Goal: Task Accomplishment & Management: Manage account settings

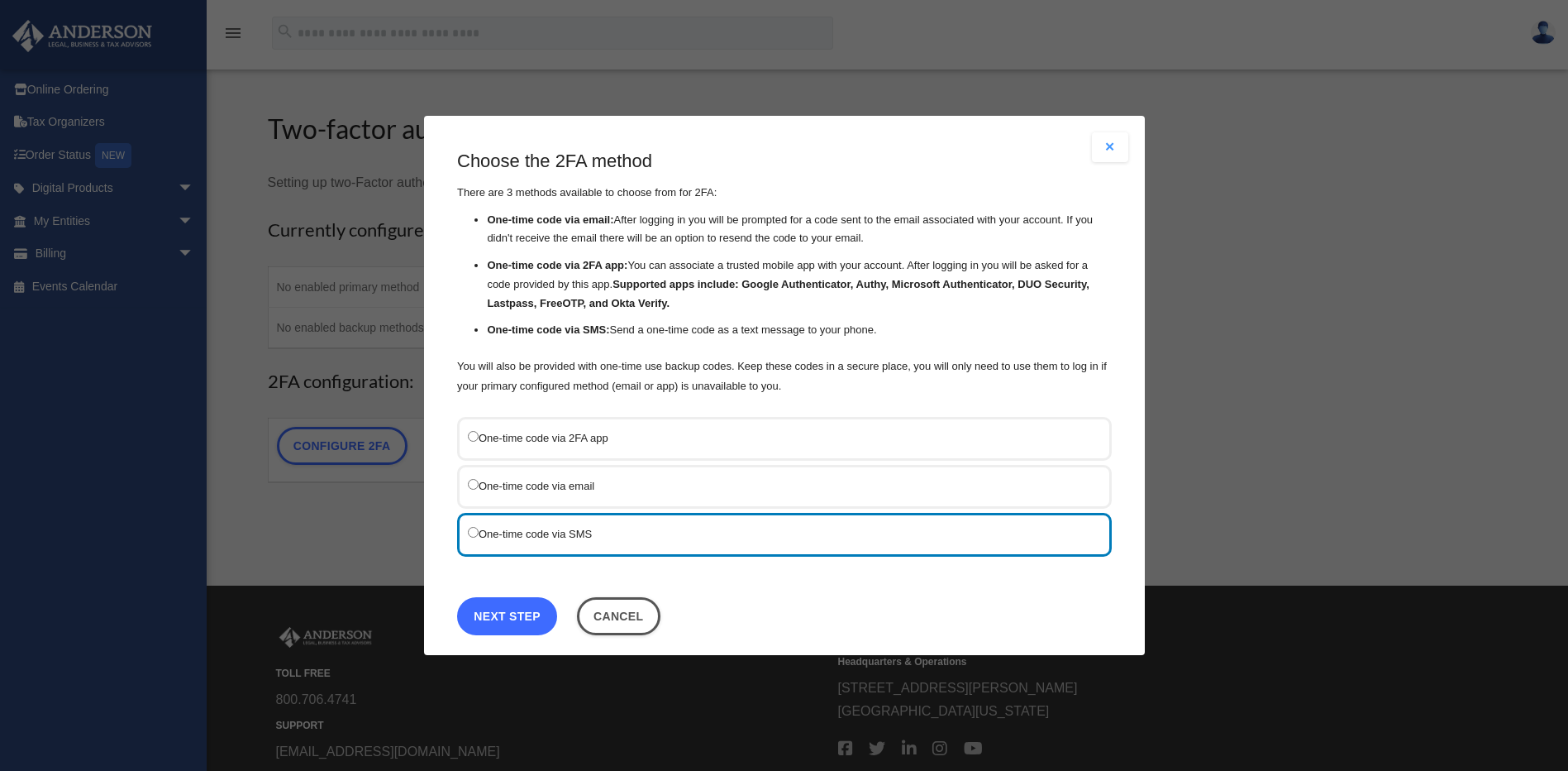
click at [498, 610] on link "Next Step" at bounding box center [507, 615] width 100 height 38
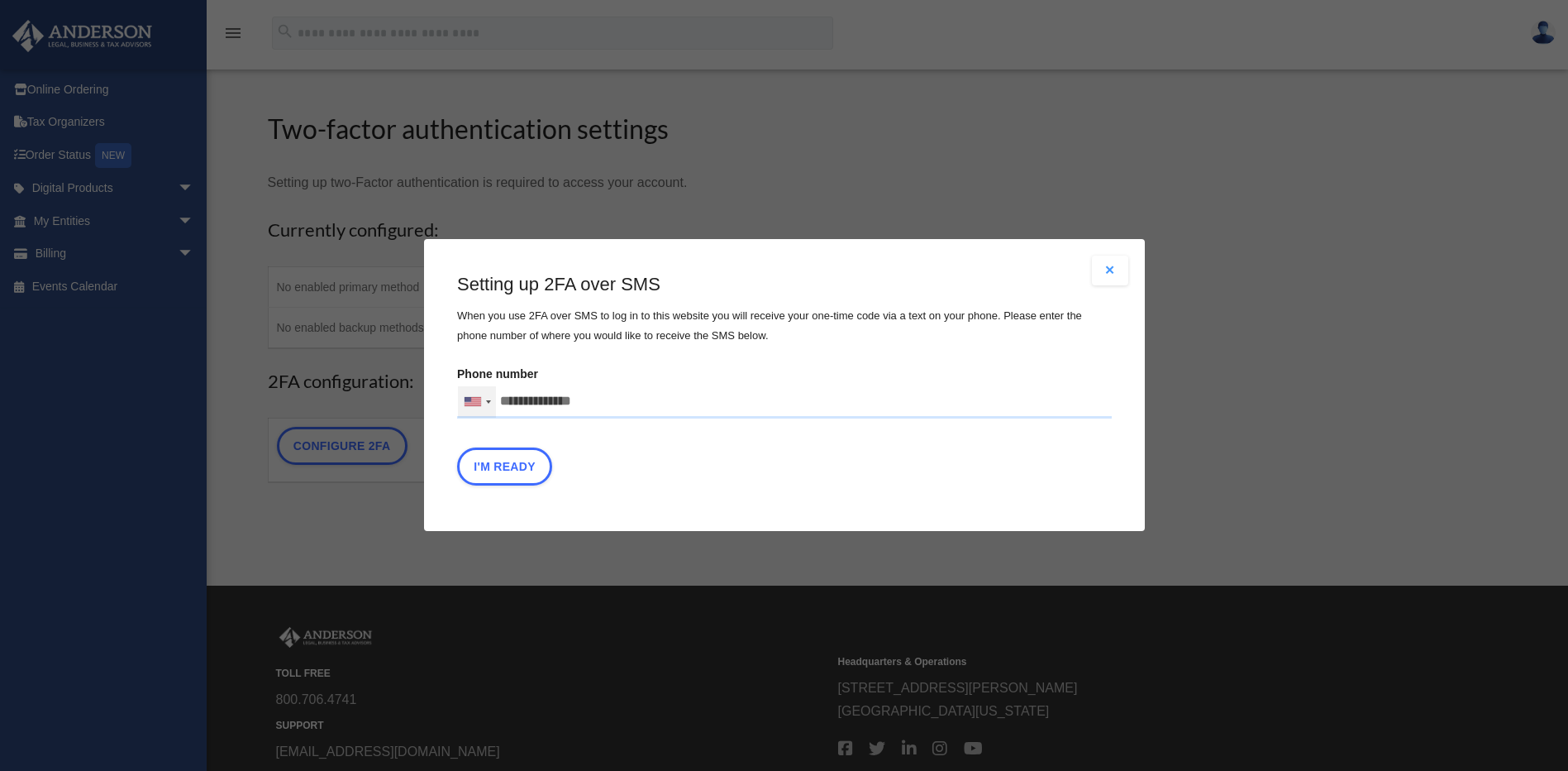
click at [487, 399] on div at bounding box center [477, 401] width 38 height 32
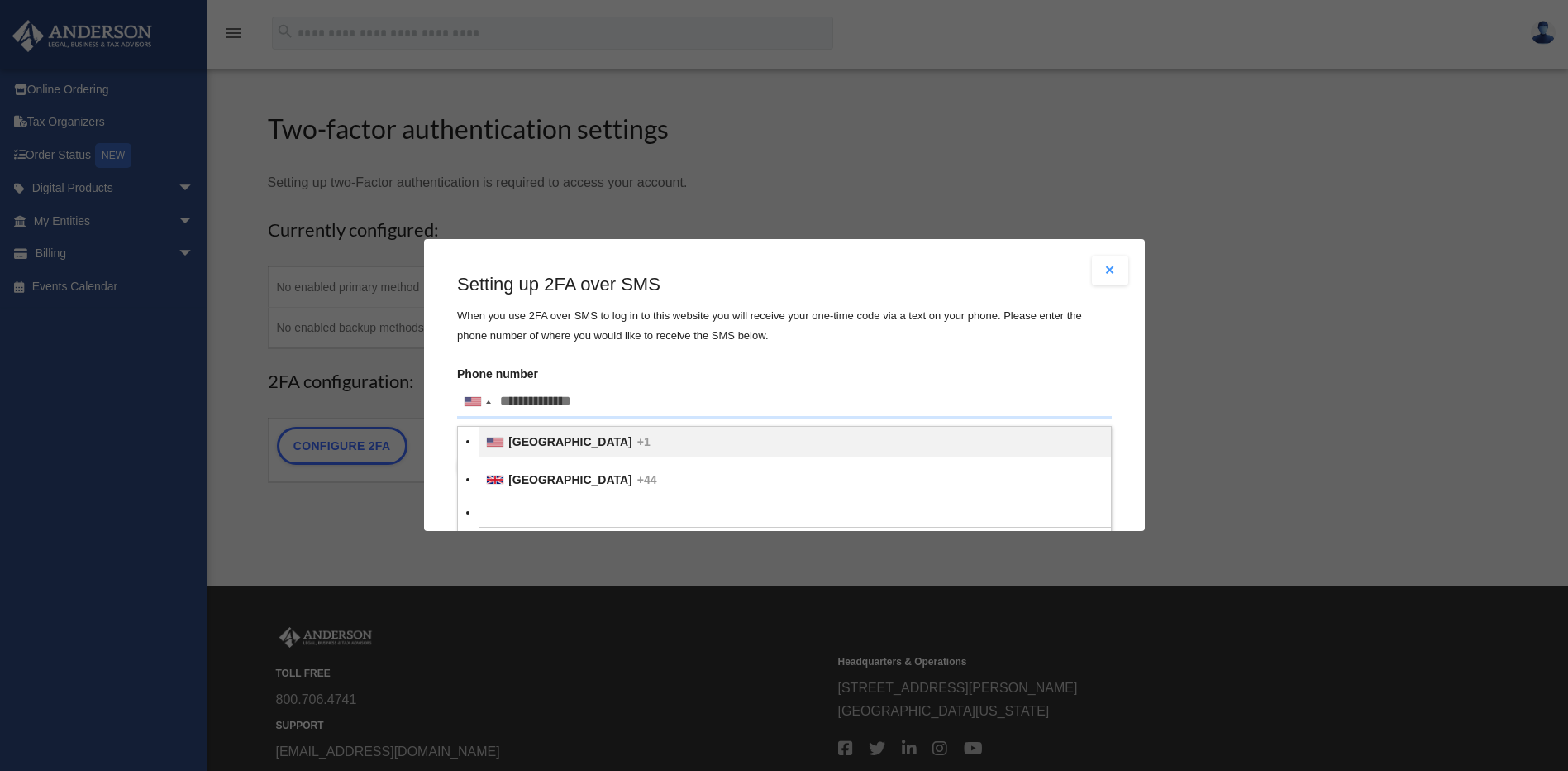
click at [507, 441] on li "United States +1" at bounding box center [795, 442] width 632 height 30
click at [0, 0] on input "Verification Code:" at bounding box center [0, 0] width 0 height 0
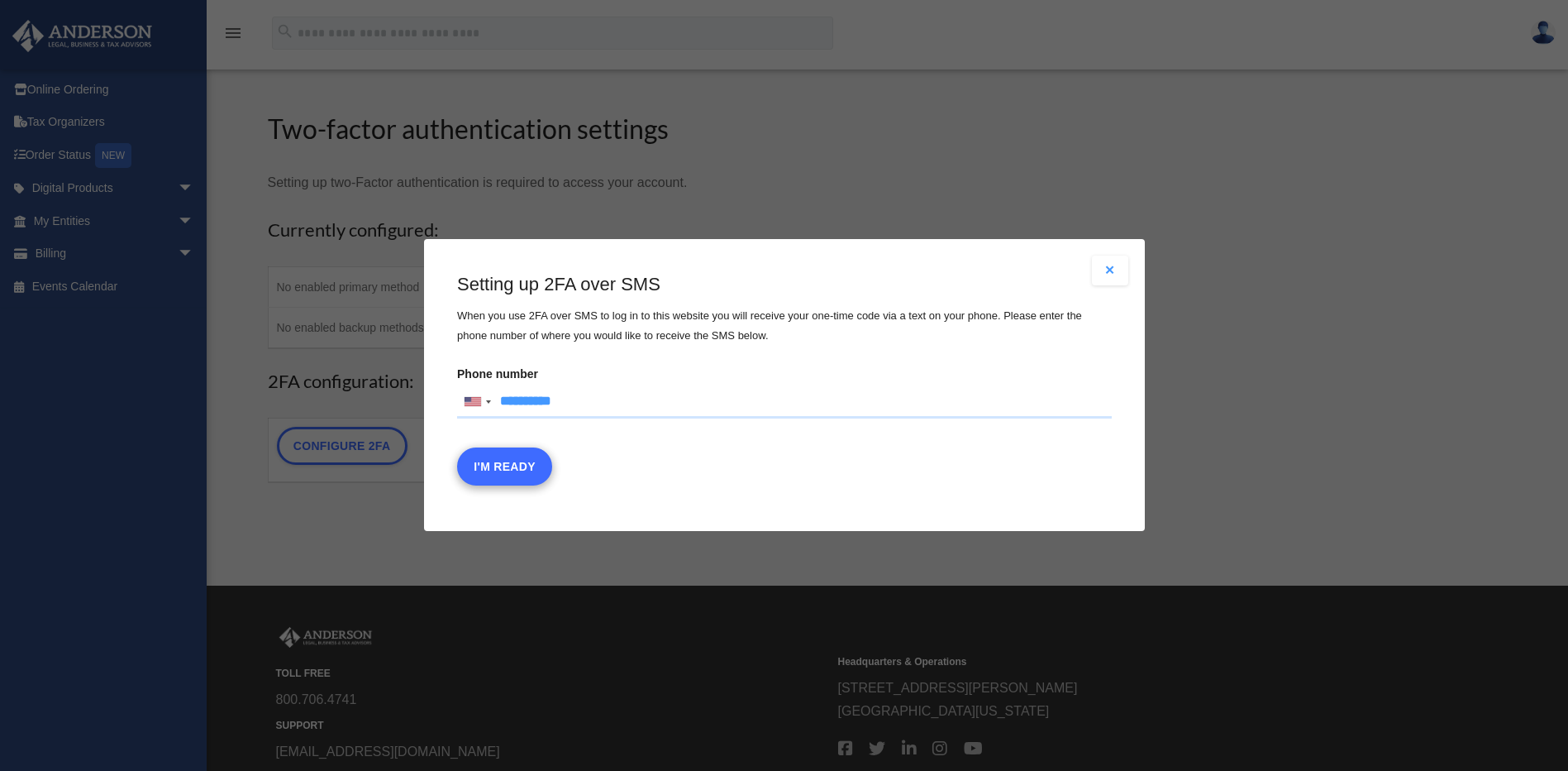
type input "**********"
click at [509, 462] on button "I'm Ready" at bounding box center [505, 467] width 95 height 38
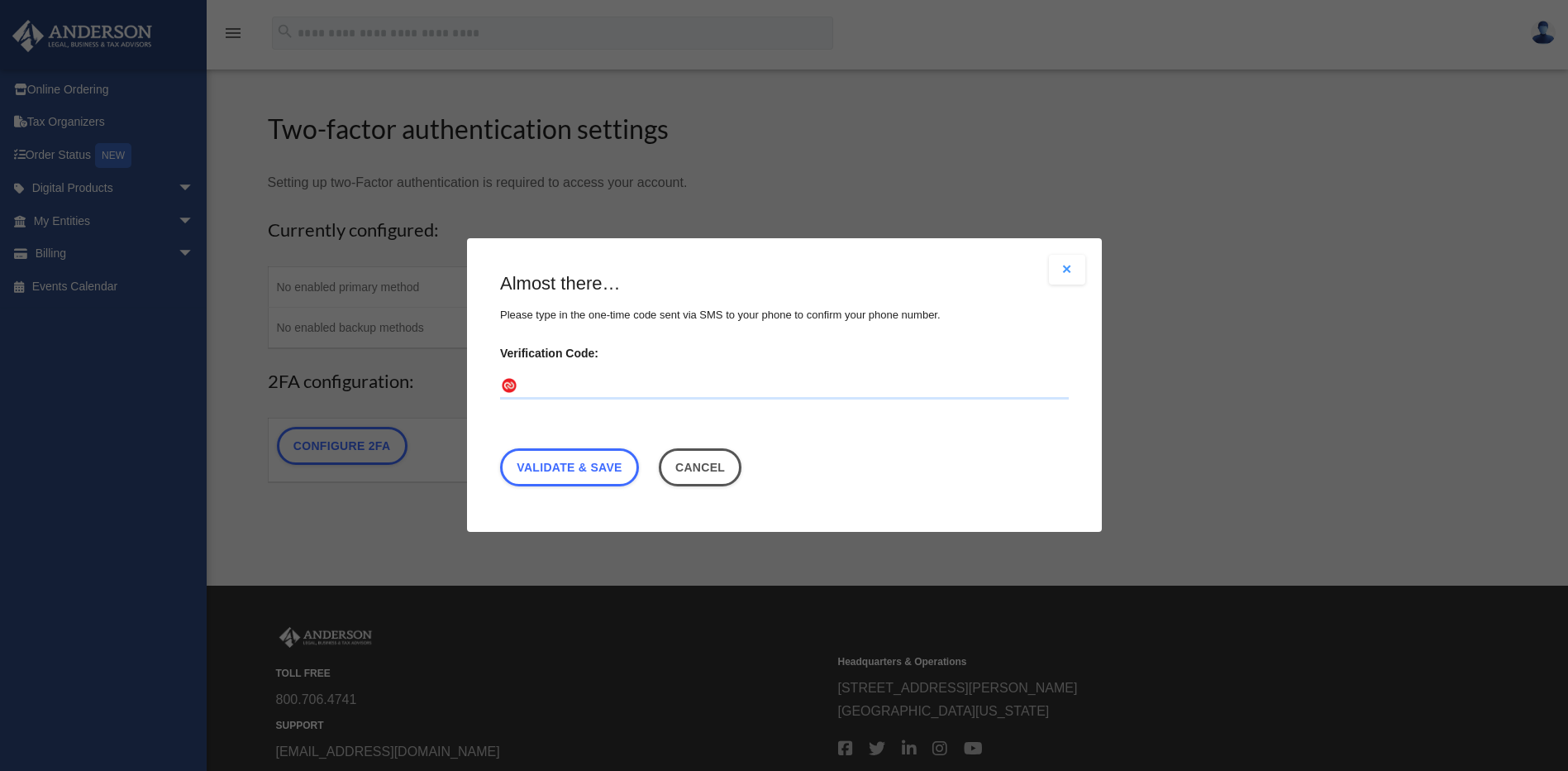
click at [539, 380] on input "Verification Code:" at bounding box center [785, 387] width 569 height 27
type input "******"
click at [579, 465] on link "Validate & Save" at bounding box center [569, 468] width 138 height 38
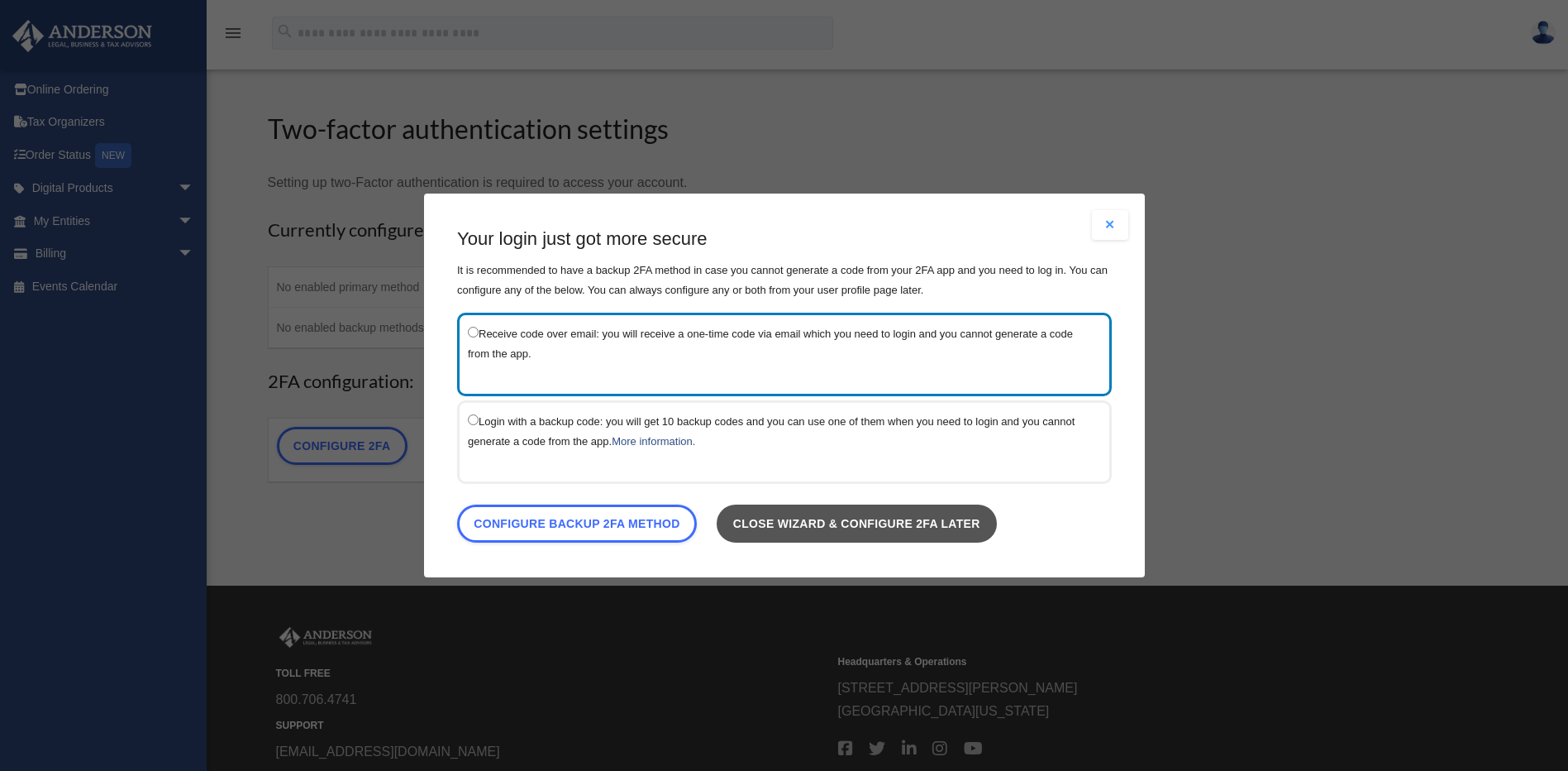
click at [876, 524] on link "Close wizard & configure 2FA later" at bounding box center [856, 524] width 280 height 38
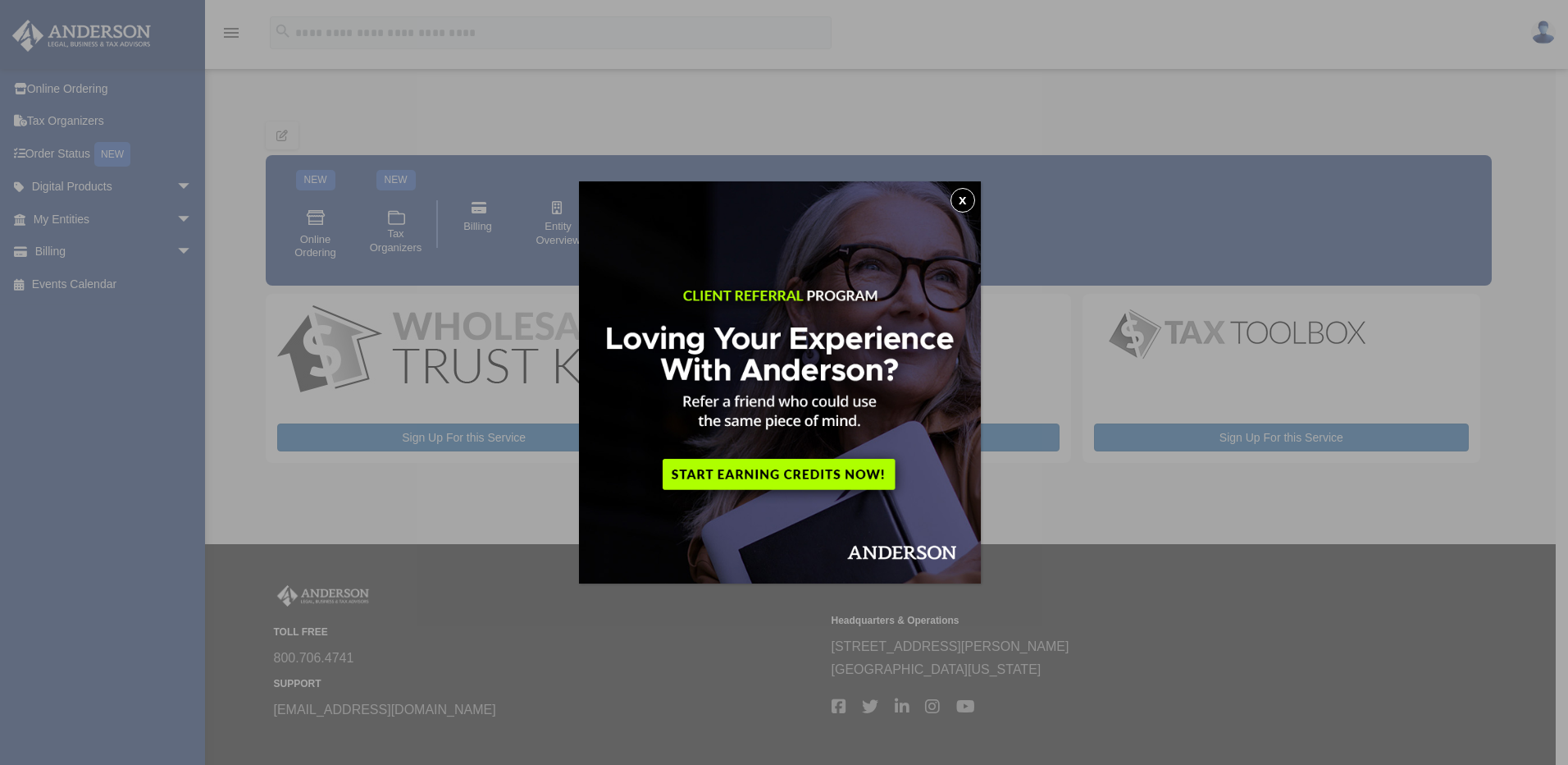
click at [965, 198] on button "x" at bounding box center [963, 200] width 25 height 25
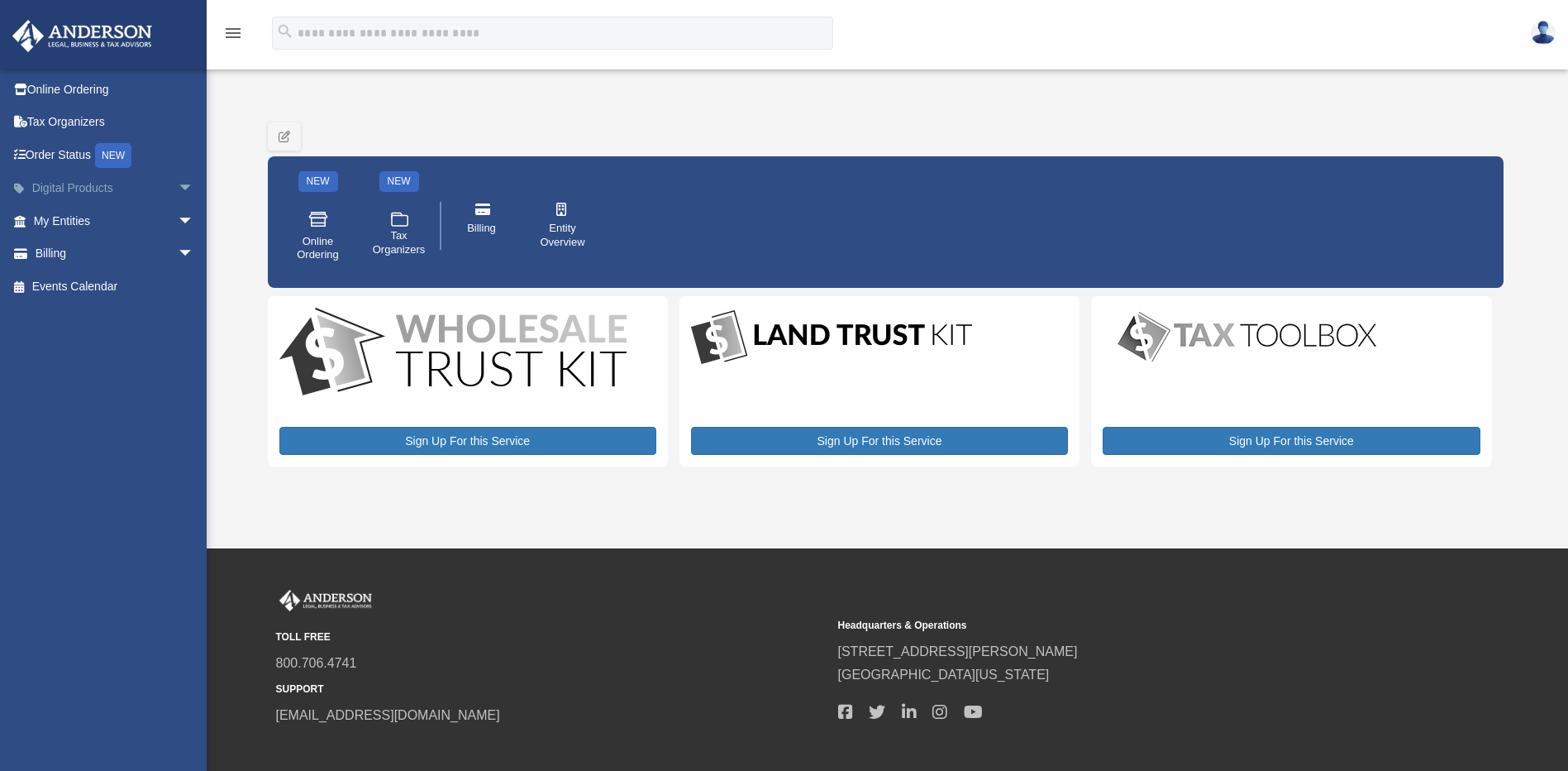
click at [178, 182] on span "arrow_drop_down" at bounding box center [194, 188] width 33 height 33
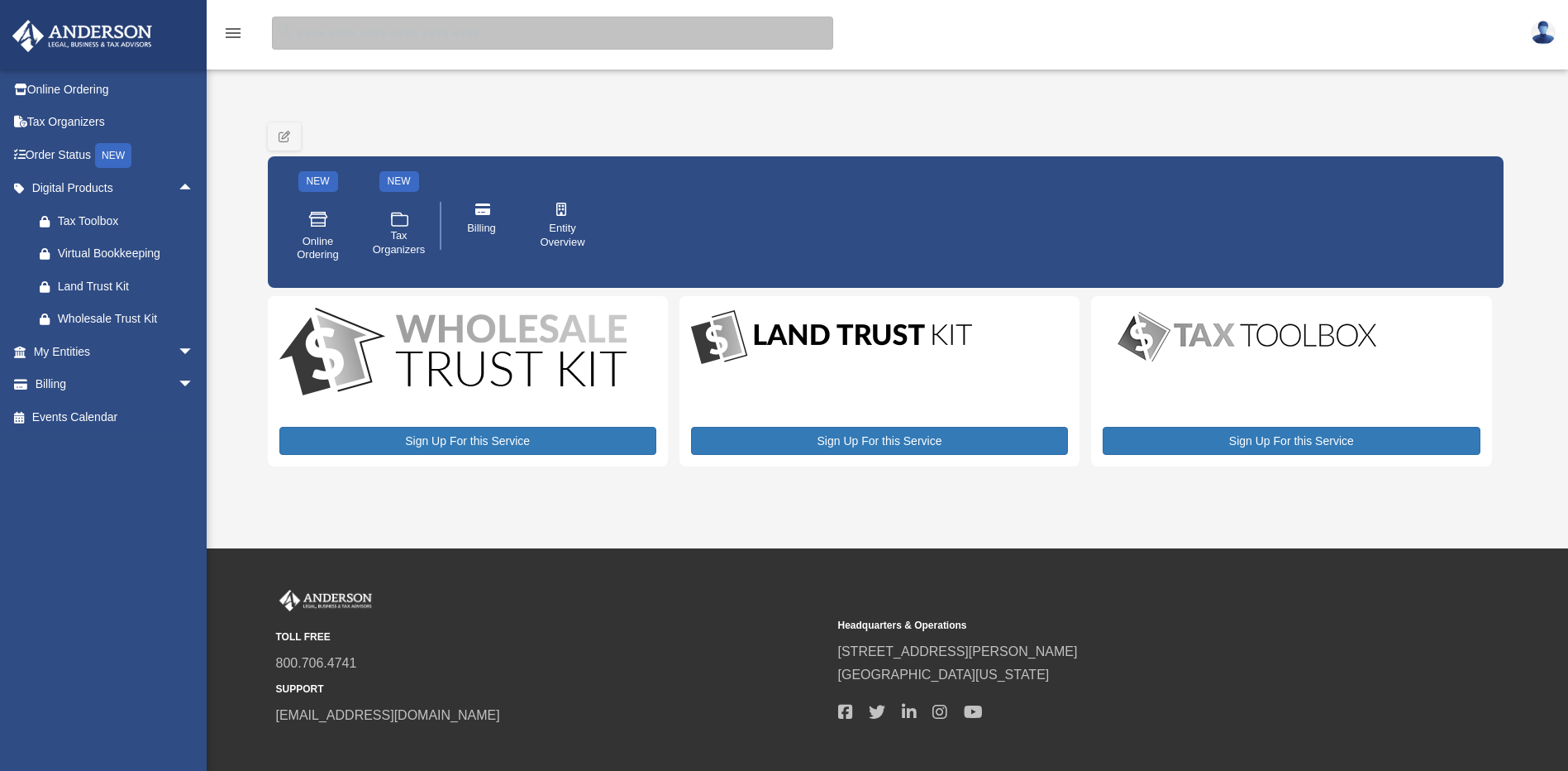
click at [309, 38] on input "search" at bounding box center [553, 32] width 562 height 33
type input "*******"
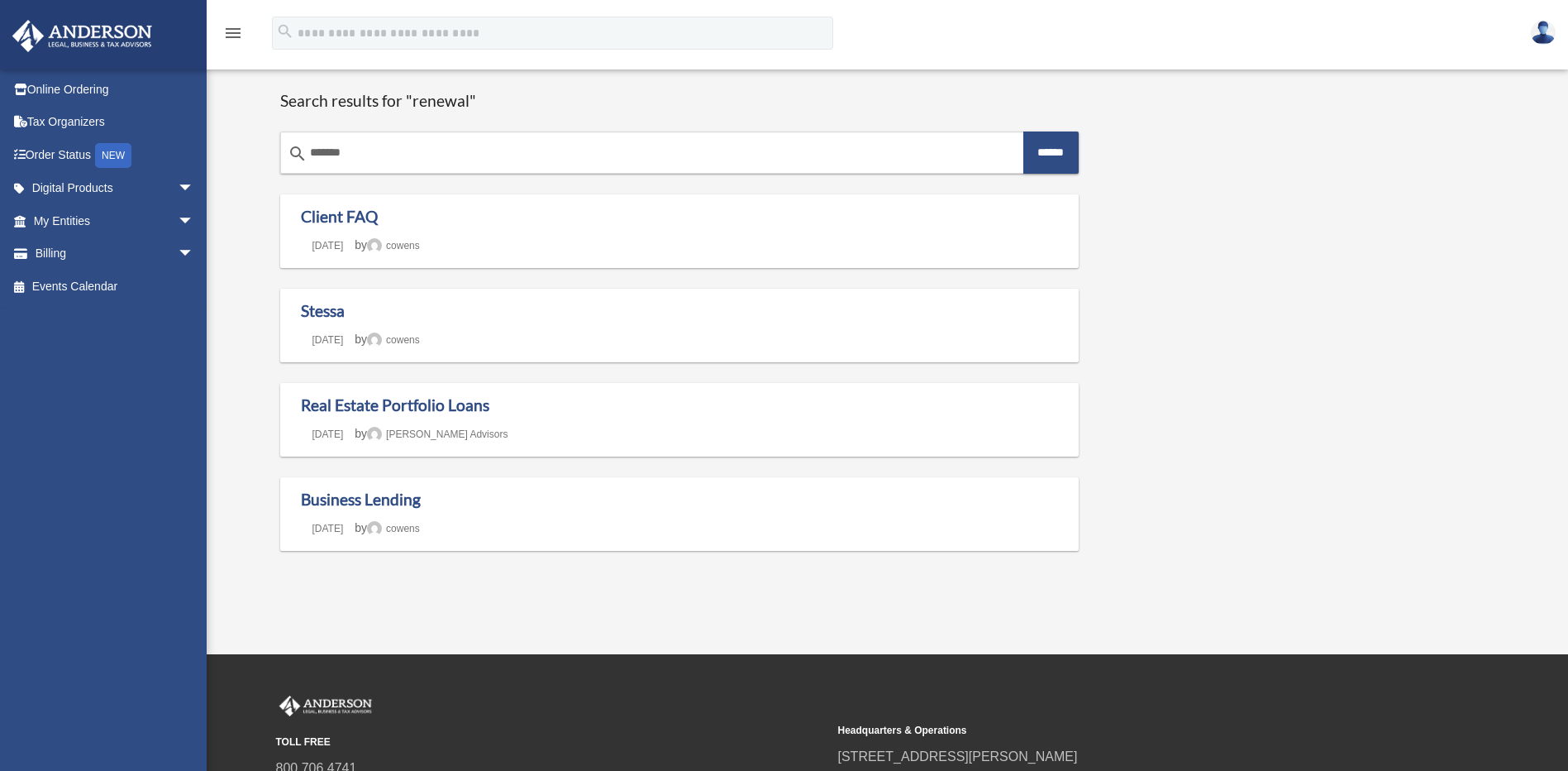
click at [231, 32] on icon "menu" at bounding box center [233, 32] width 20 height 20
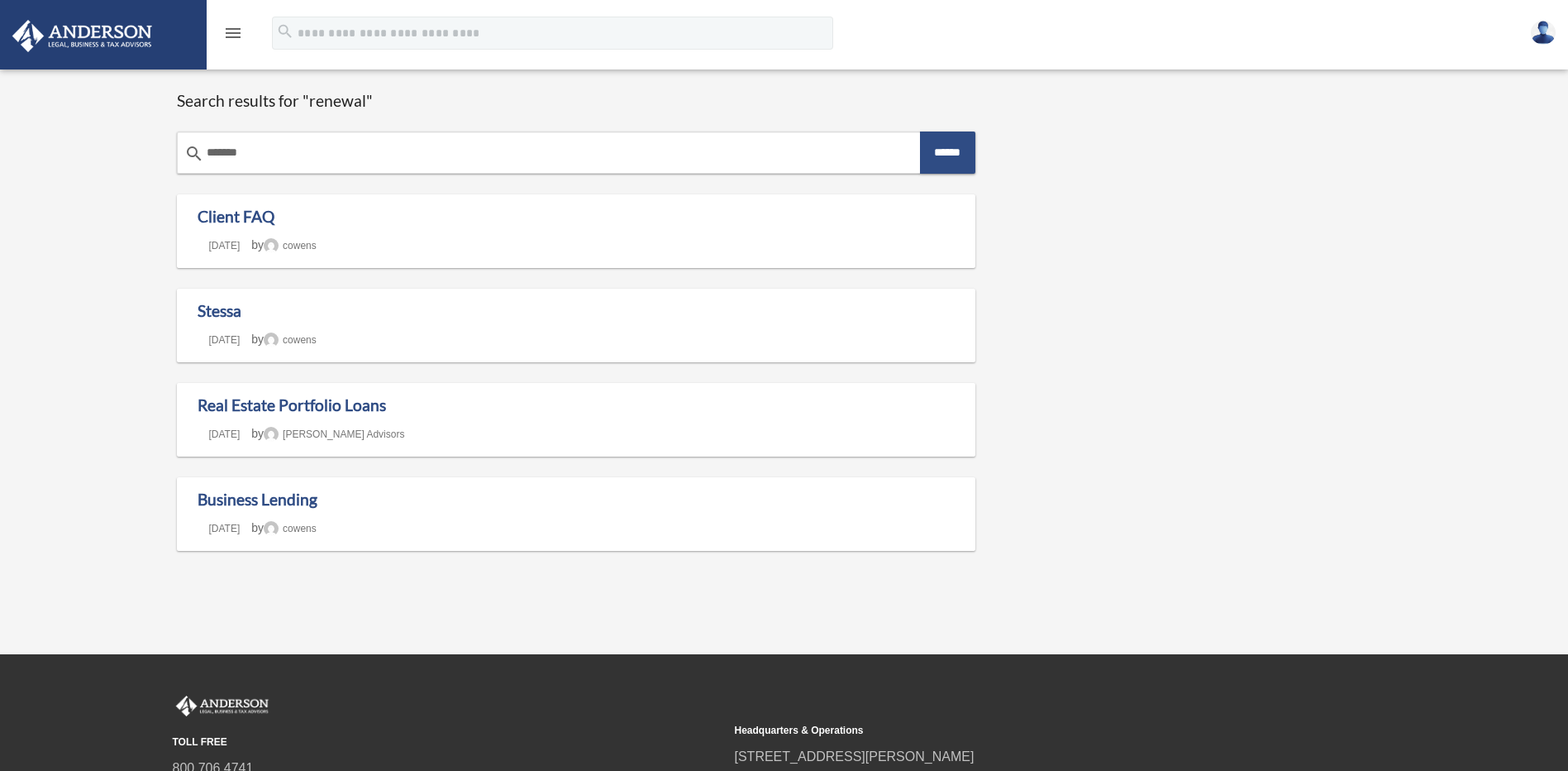
click at [231, 32] on icon "menu" at bounding box center [233, 32] width 20 height 20
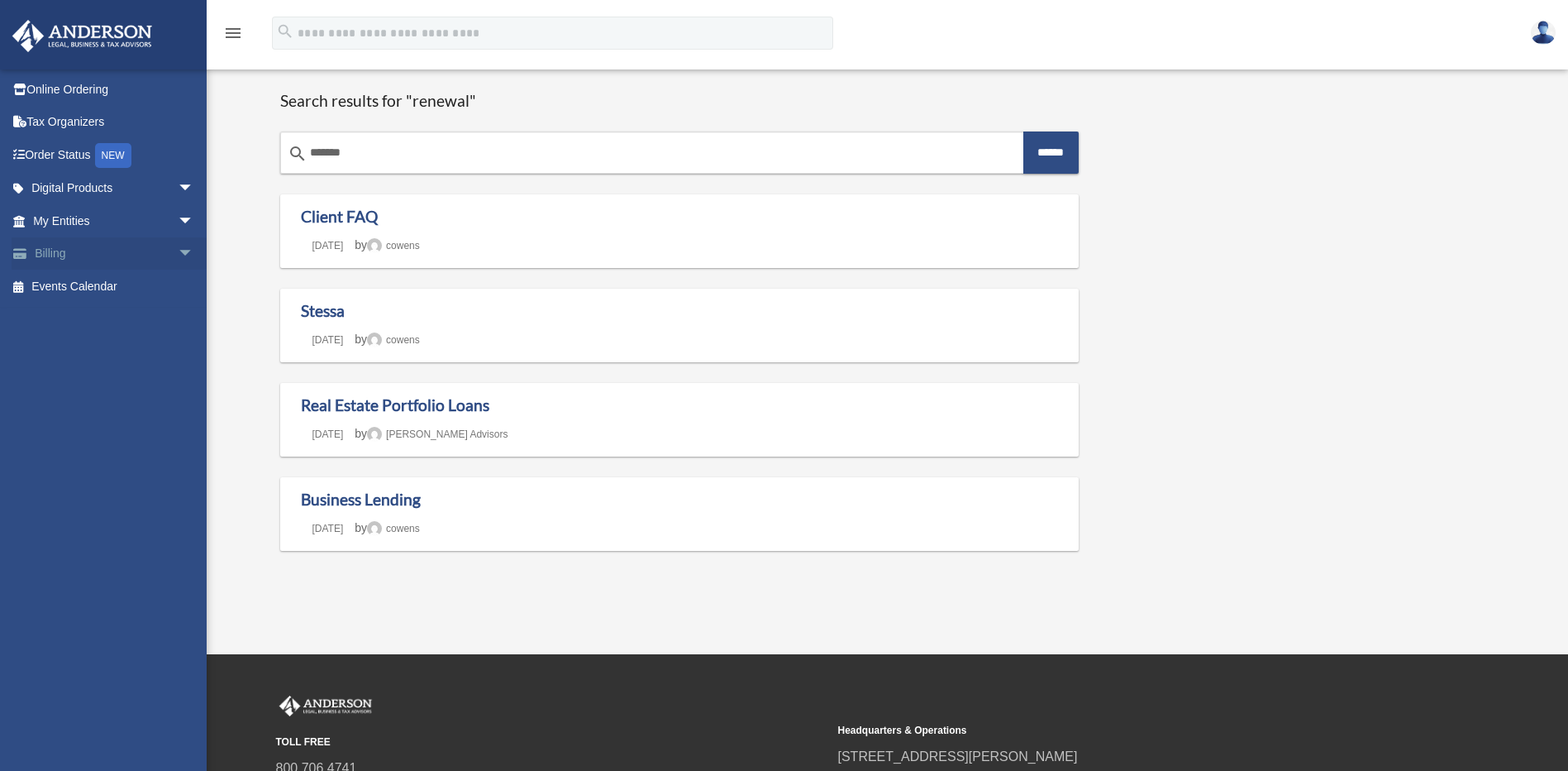
click at [178, 252] on span "arrow_drop_down" at bounding box center [194, 253] width 33 height 33
click at [132, 350] on link "Manage Payments" at bounding box center [120, 352] width 196 height 33
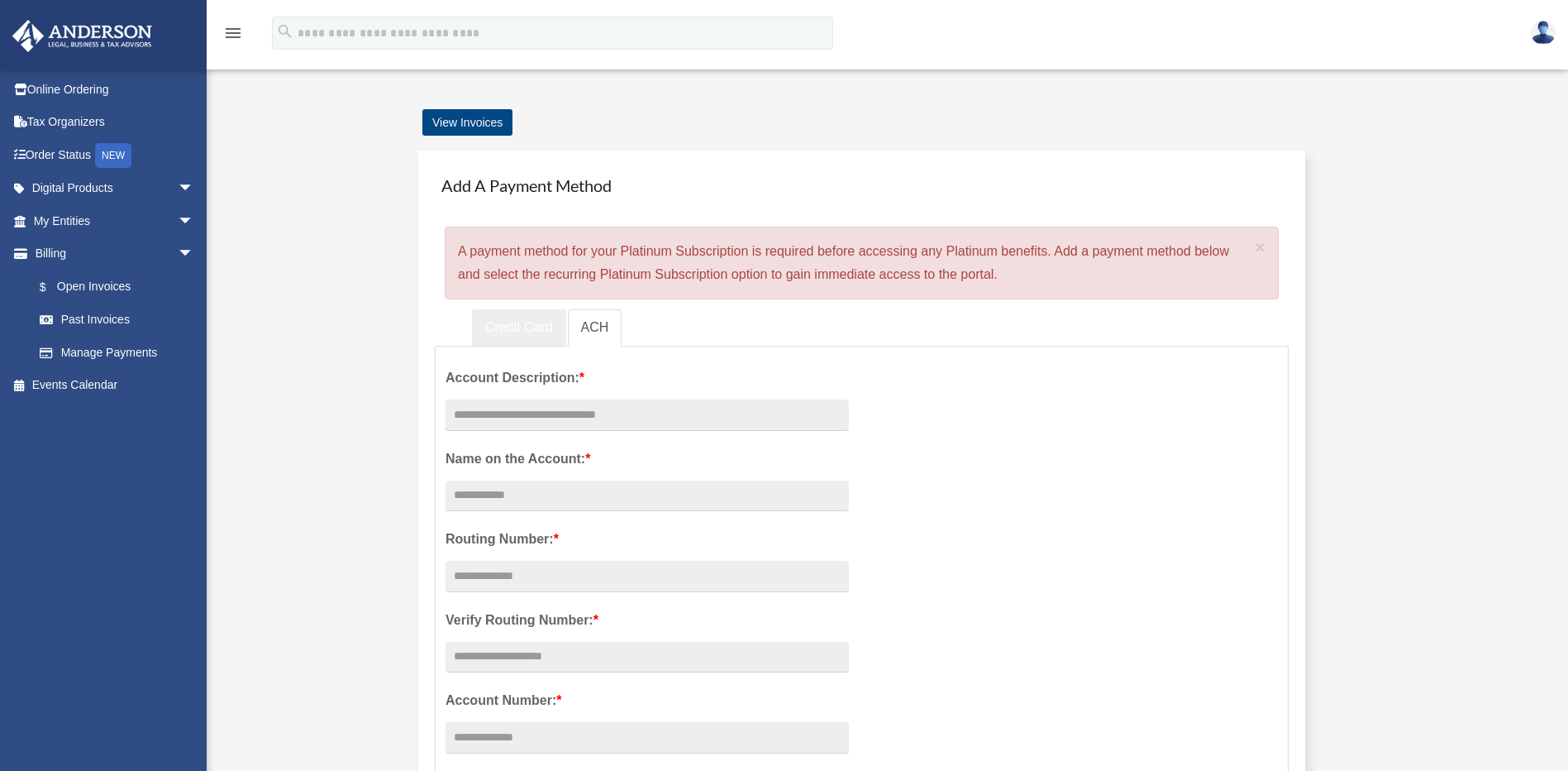
click at [517, 326] on link "Credit Card" at bounding box center [519, 328] width 95 height 37
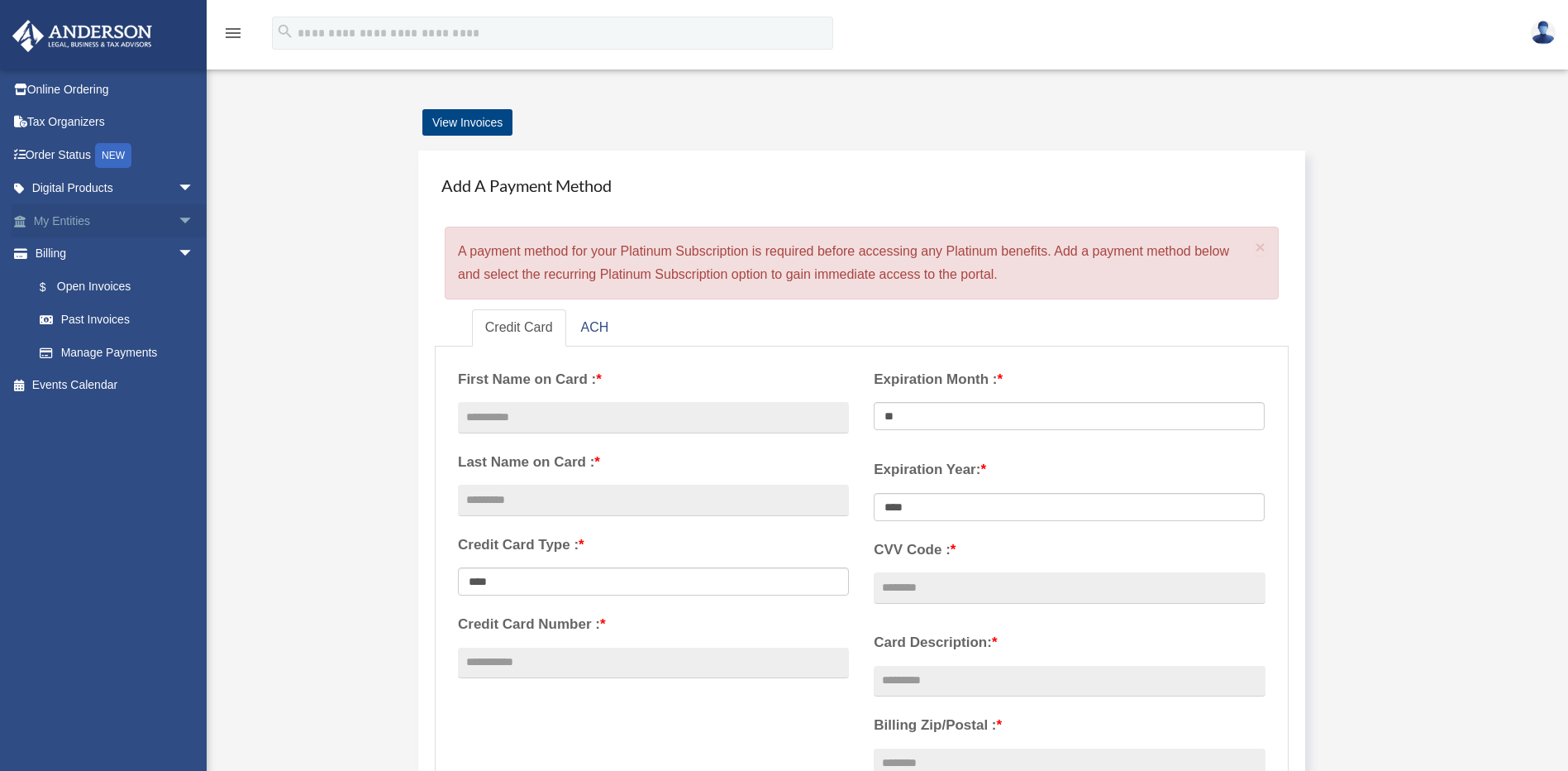
click at [178, 216] on span "arrow_drop_down" at bounding box center [194, 221] width 33 height 33
click at [178, 184] on span "arrow_drop_down" at bounding box center [194, 188] width 33 height 33
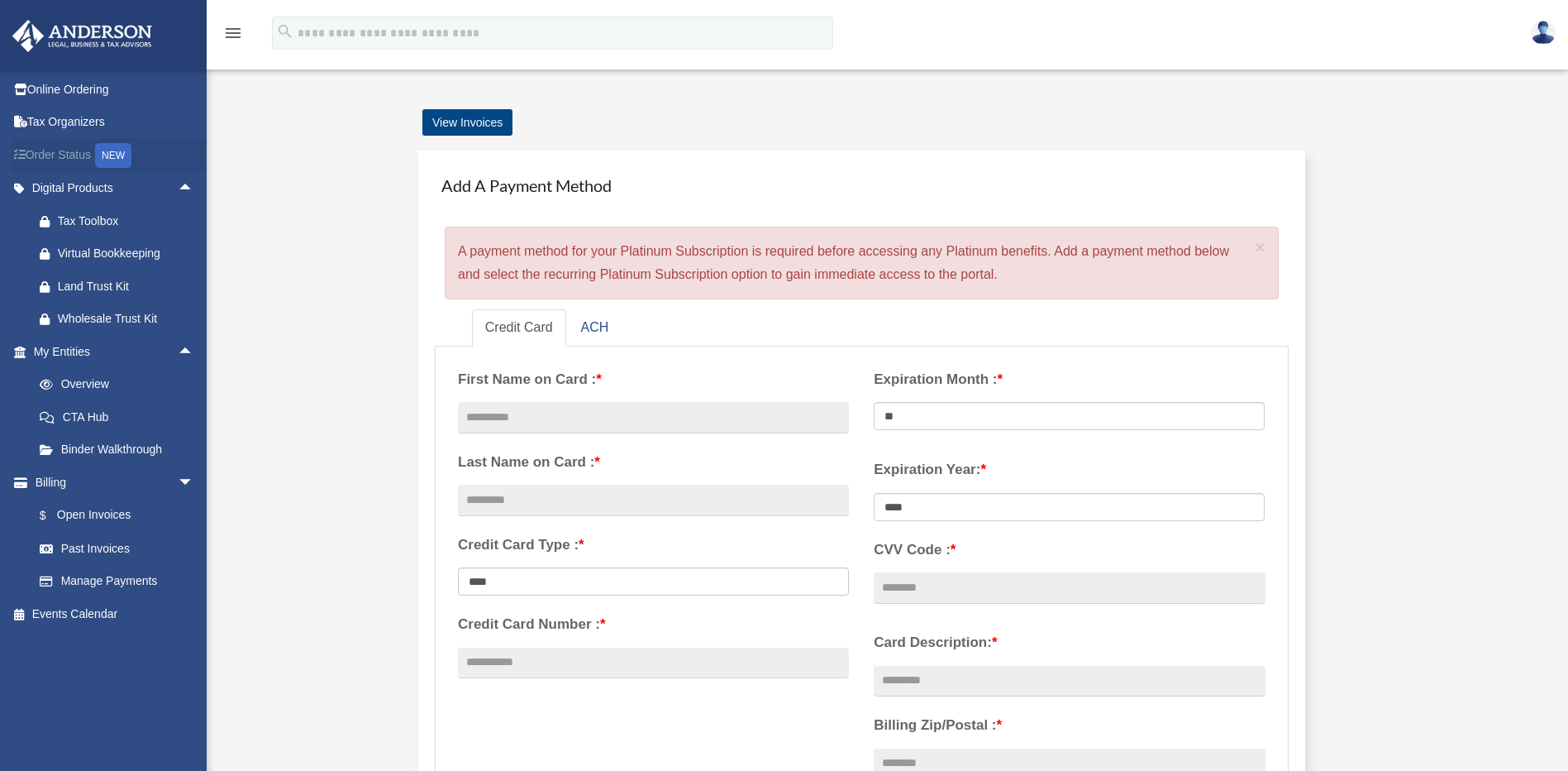
click at [28, 151] on link "Order Status NEW" at bounding box center [115, 155] width 207 height 33
click at [117, 151] on div "NEW" at bounding box center [114, 156] width 36 height 25
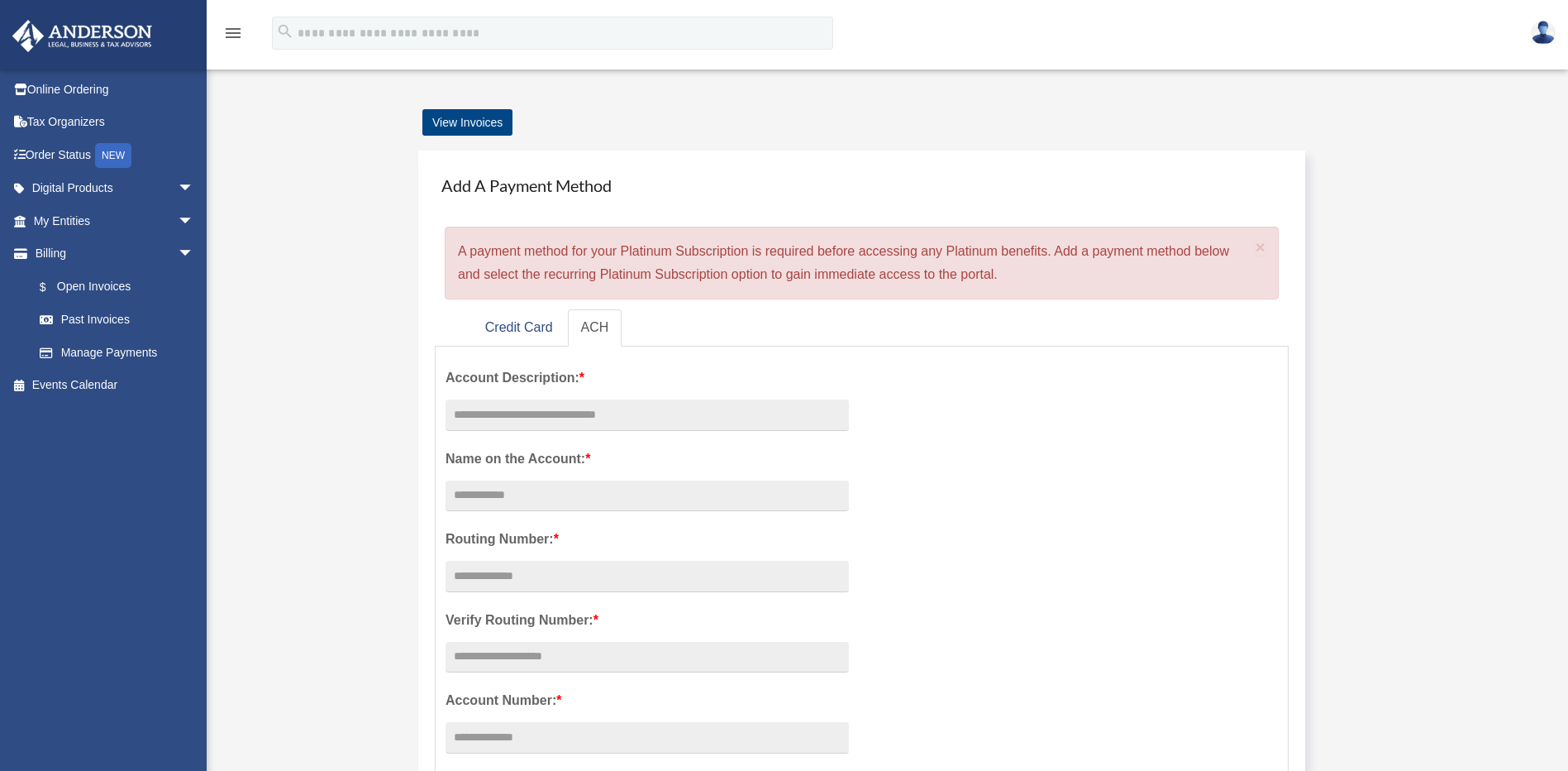
click at [96, 28] on img at bounding box center [82, 36] width 150 height 32
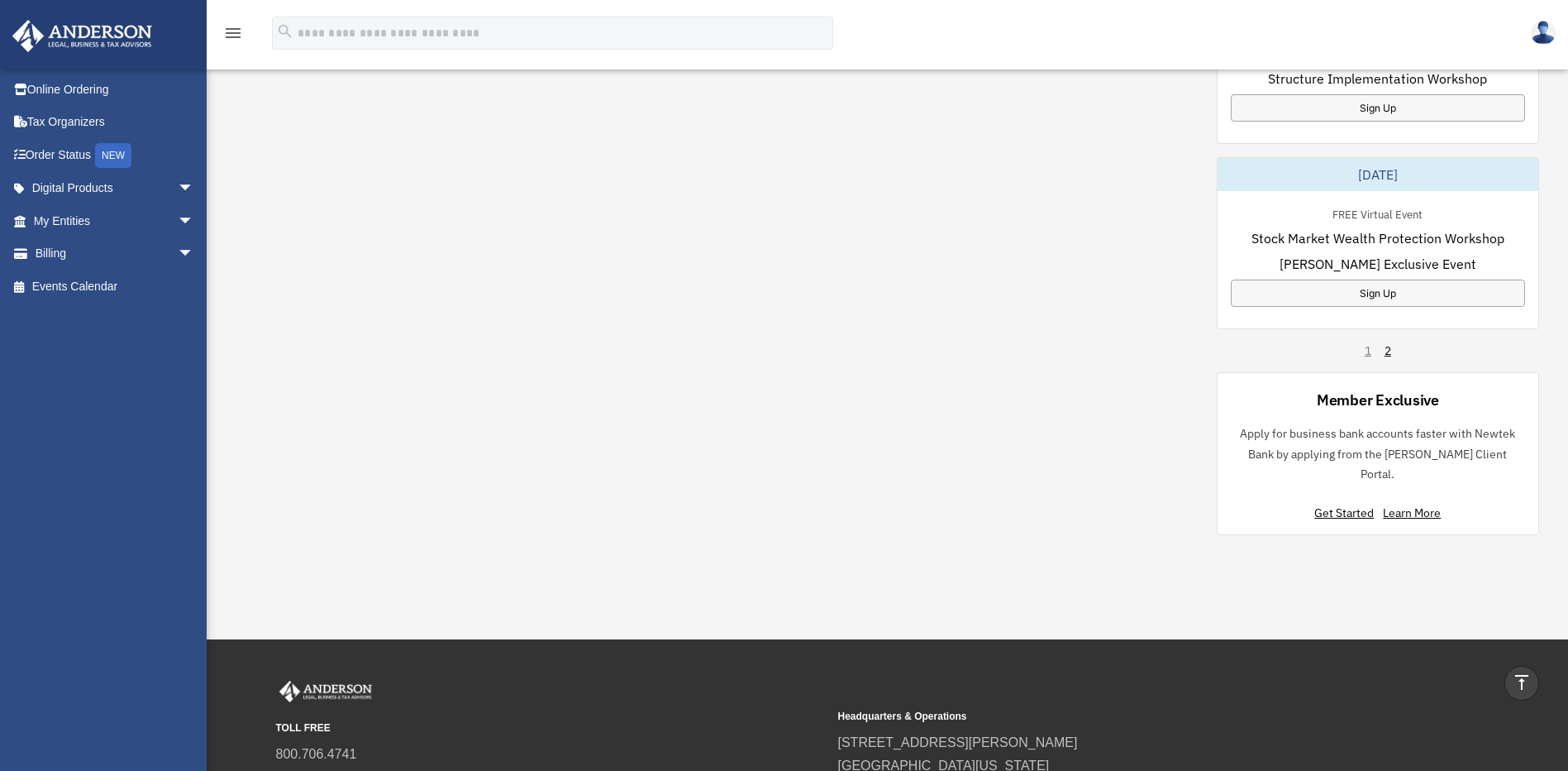
scroll to position [938, 0]
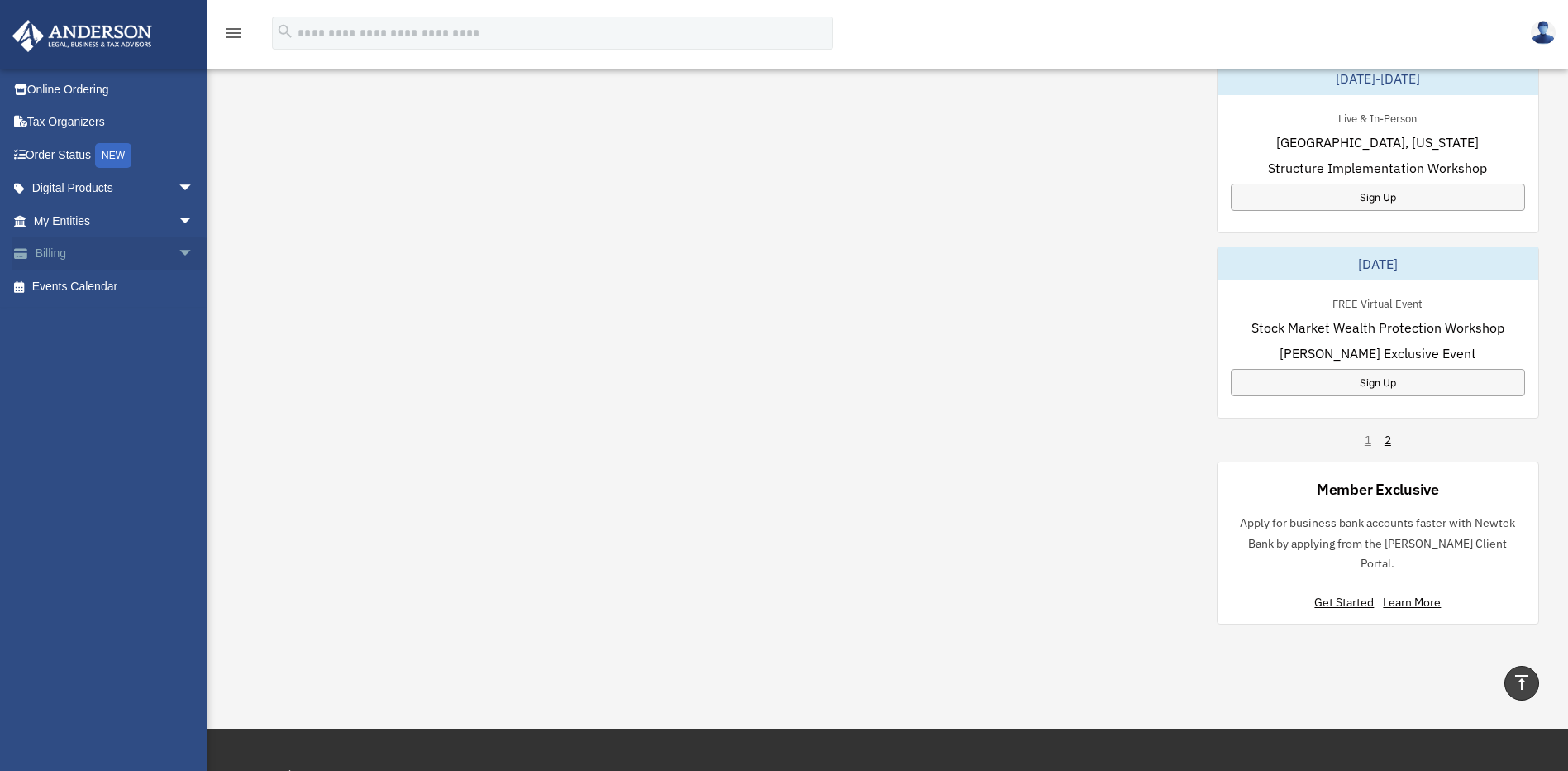
click at [178, 244] on span "arrow_drop_down" at bounding box center [194, 253] width 33 height 33
click at [112, 280] on link "$ Open Invoices" at bounding box center [120, 286] width 196 height 33
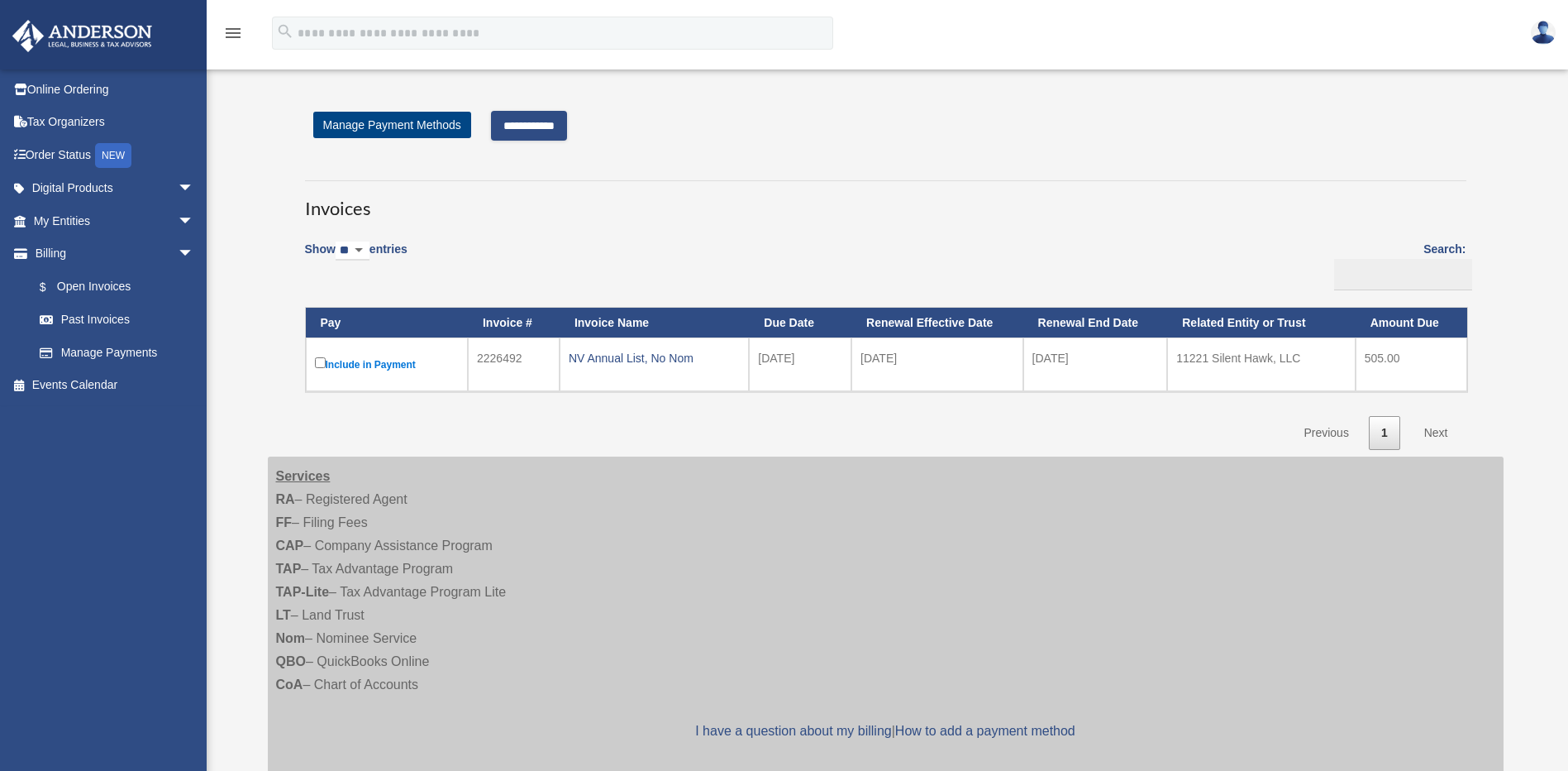
click at [542, 123] on input "**********" at bounding box center [529, 125] width 76 height 30
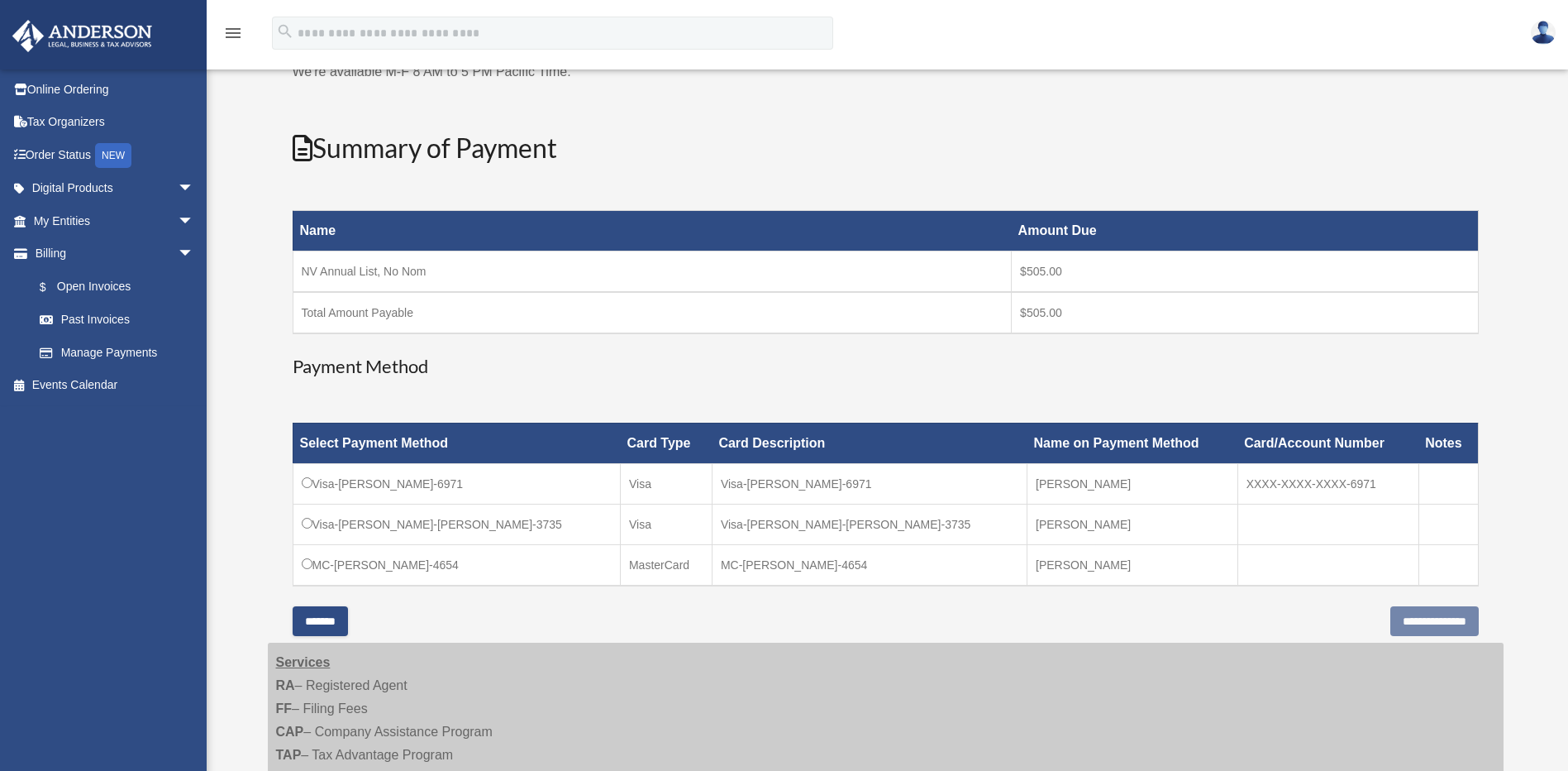
scroll to position [165, 0]
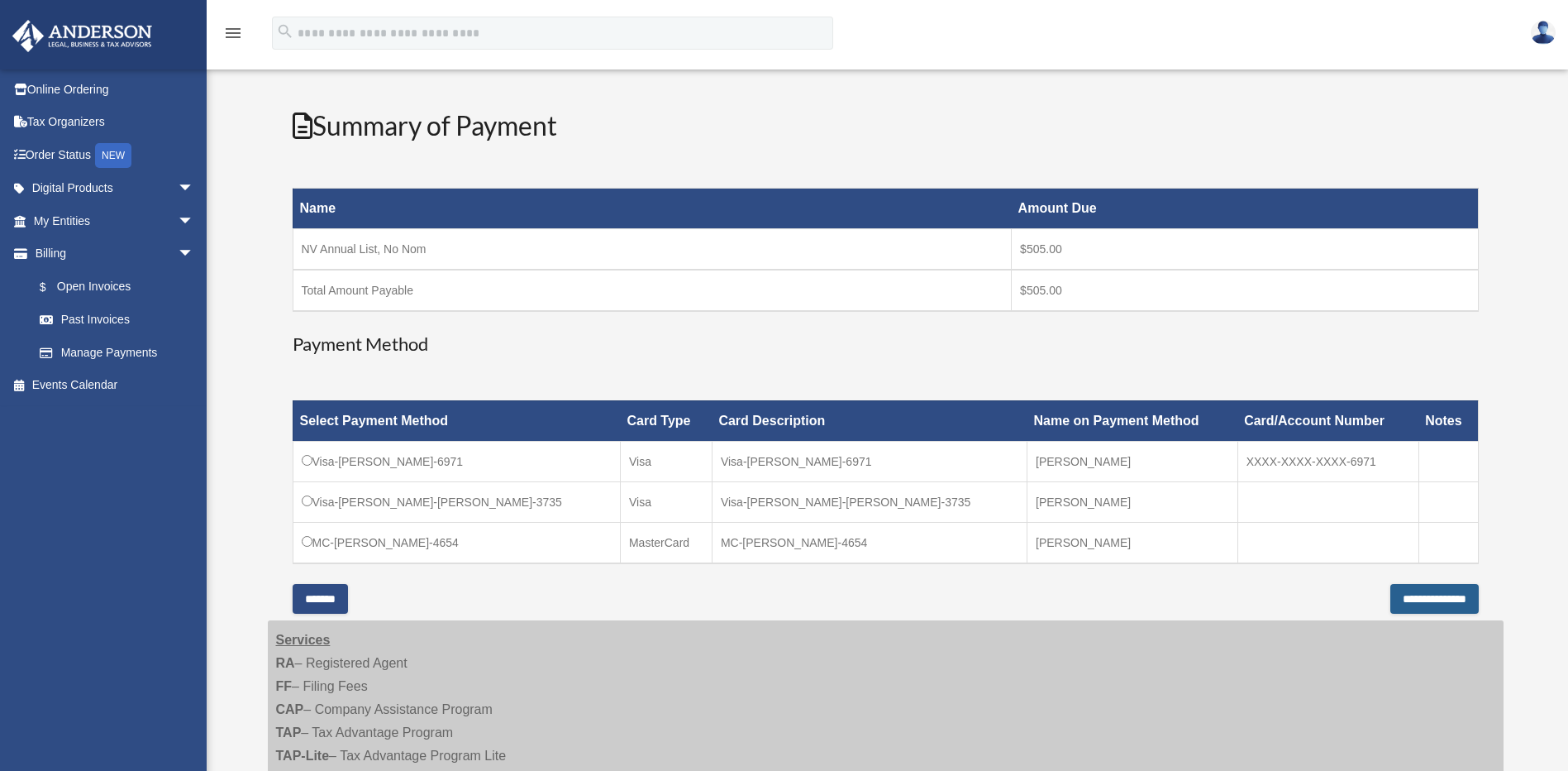
click at [1390, 598] on input "**********" at bounding box center [1434, 598] width 89 height 30
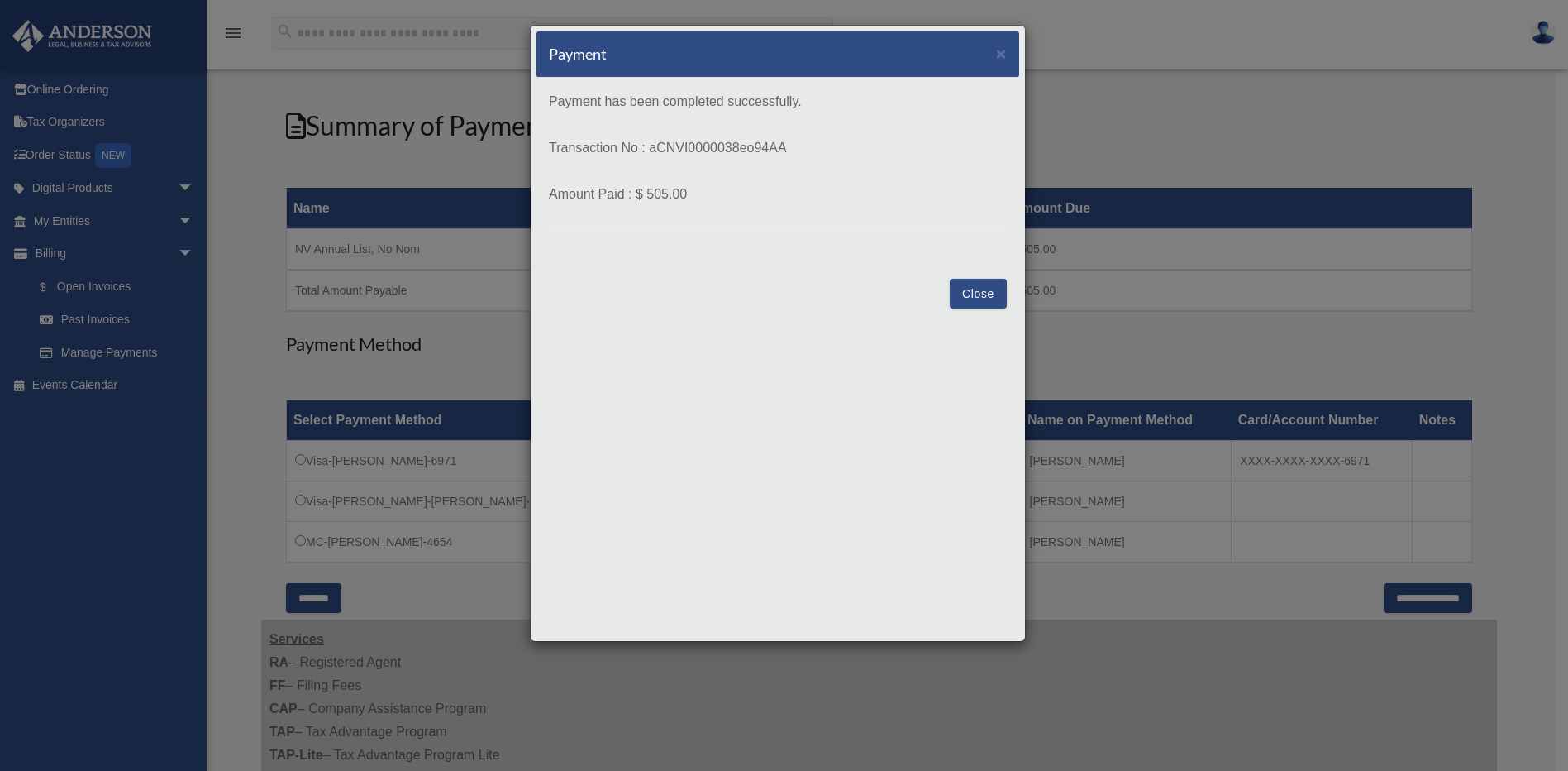
click at [973, 294] on button "Close" at bounding box center [979, 293] width 57 height 30
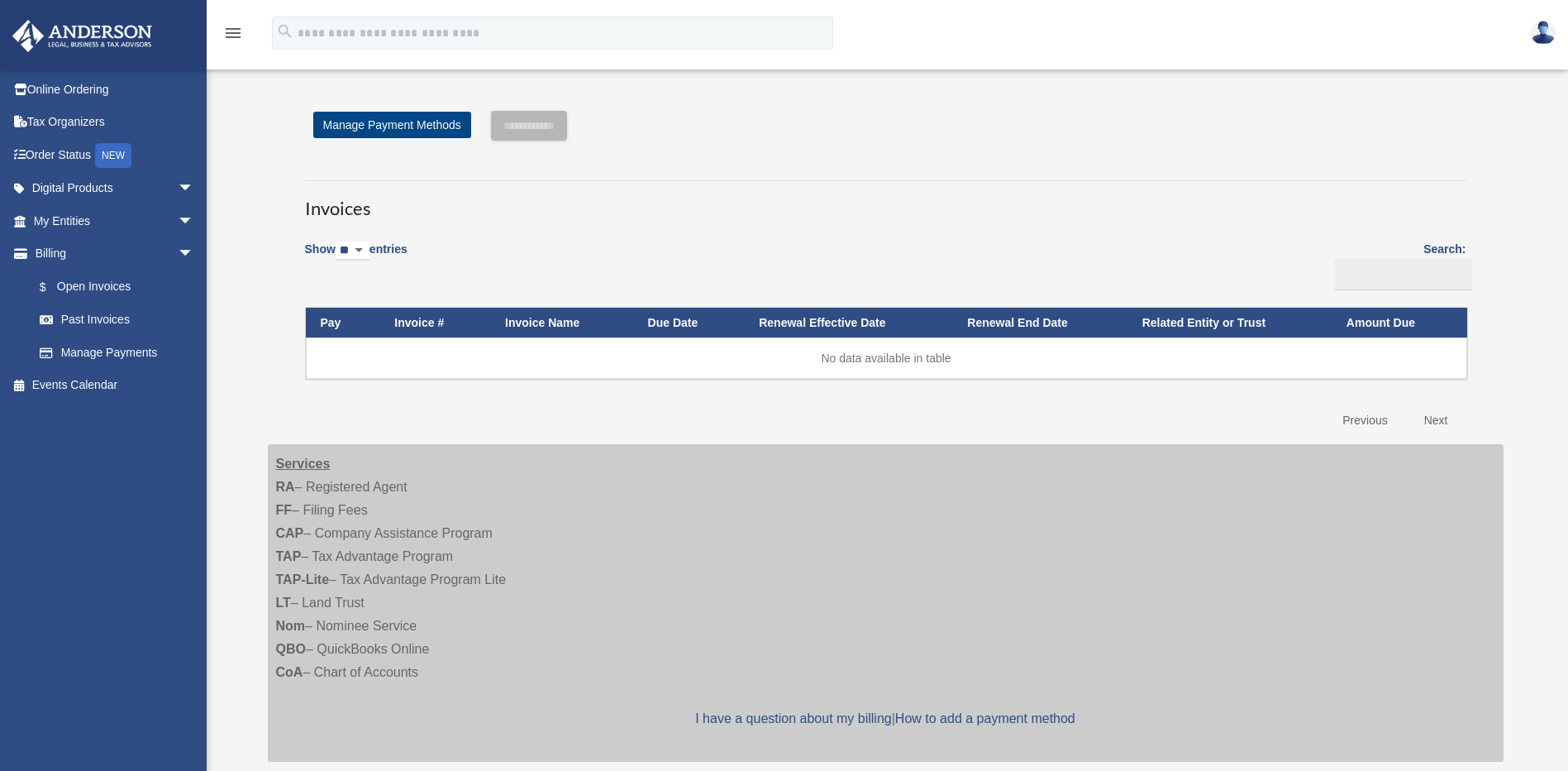
scroll to position [165, 0]
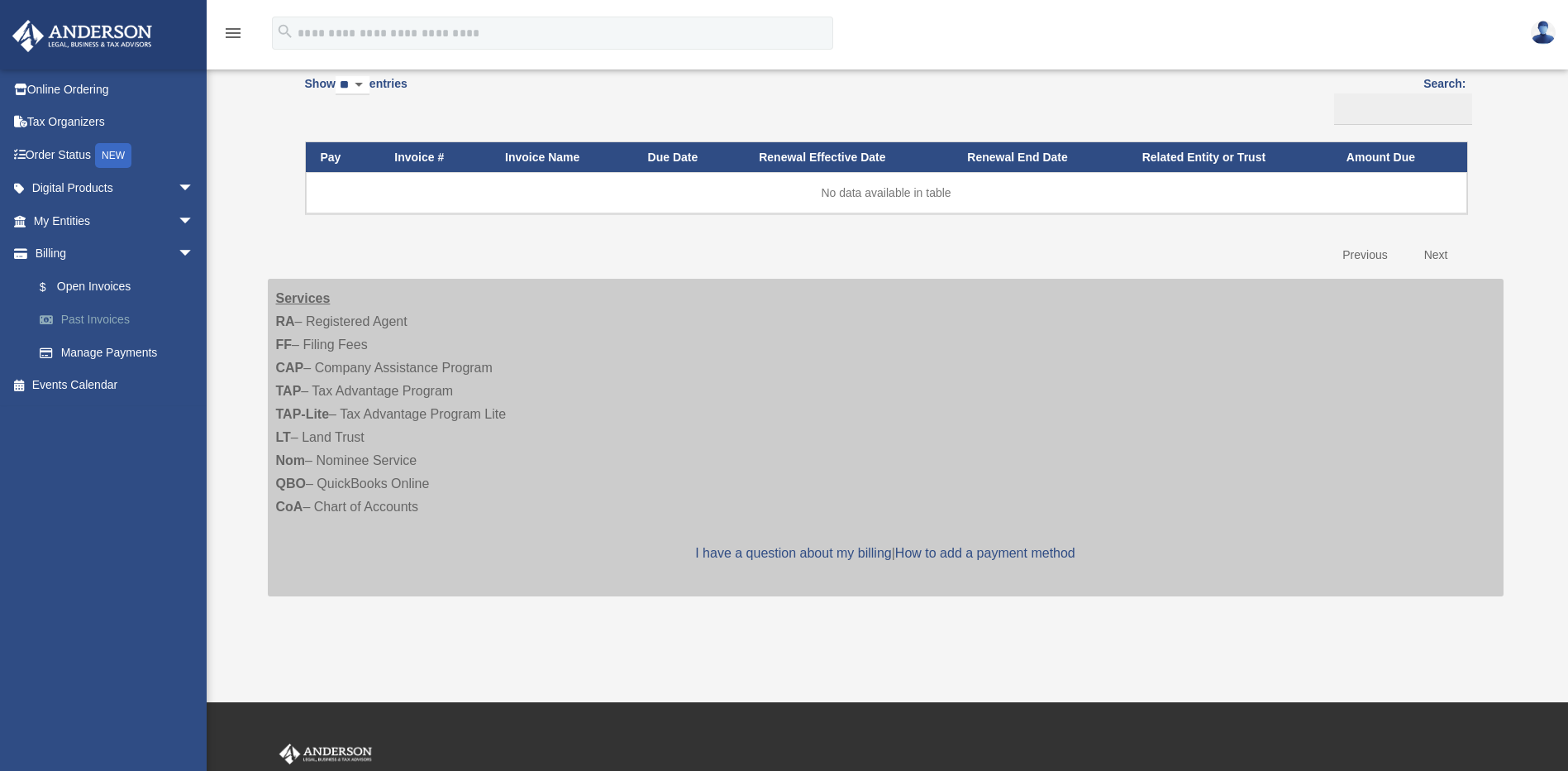
click at [112, 317] on link "Past Invoices" at bounding box center [120, 320] width 196 height 33
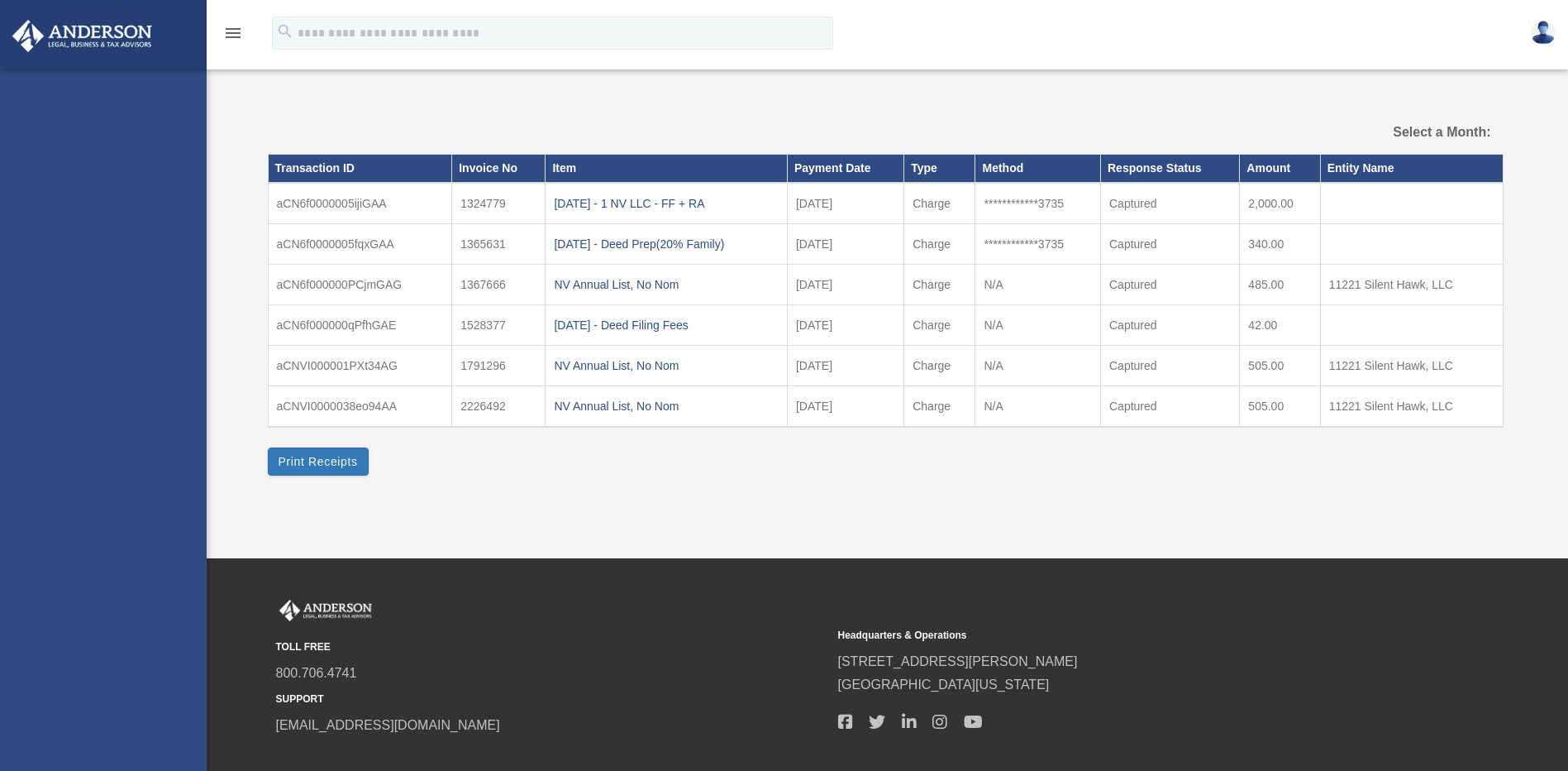
select select
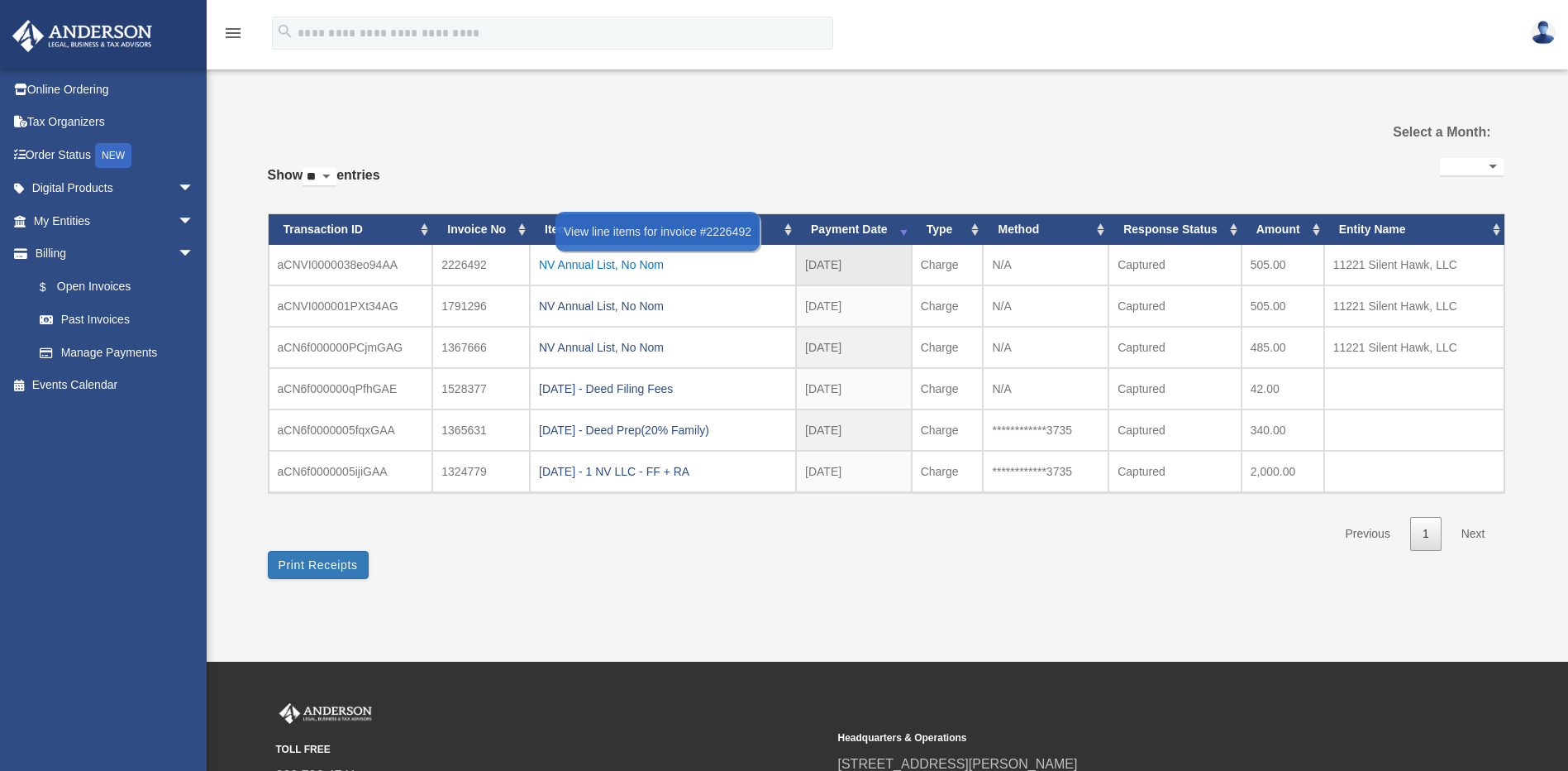
click at [593, 262] on div "NV Annual List, No Nom" at bounding box center [663, 265] width 248 height 23
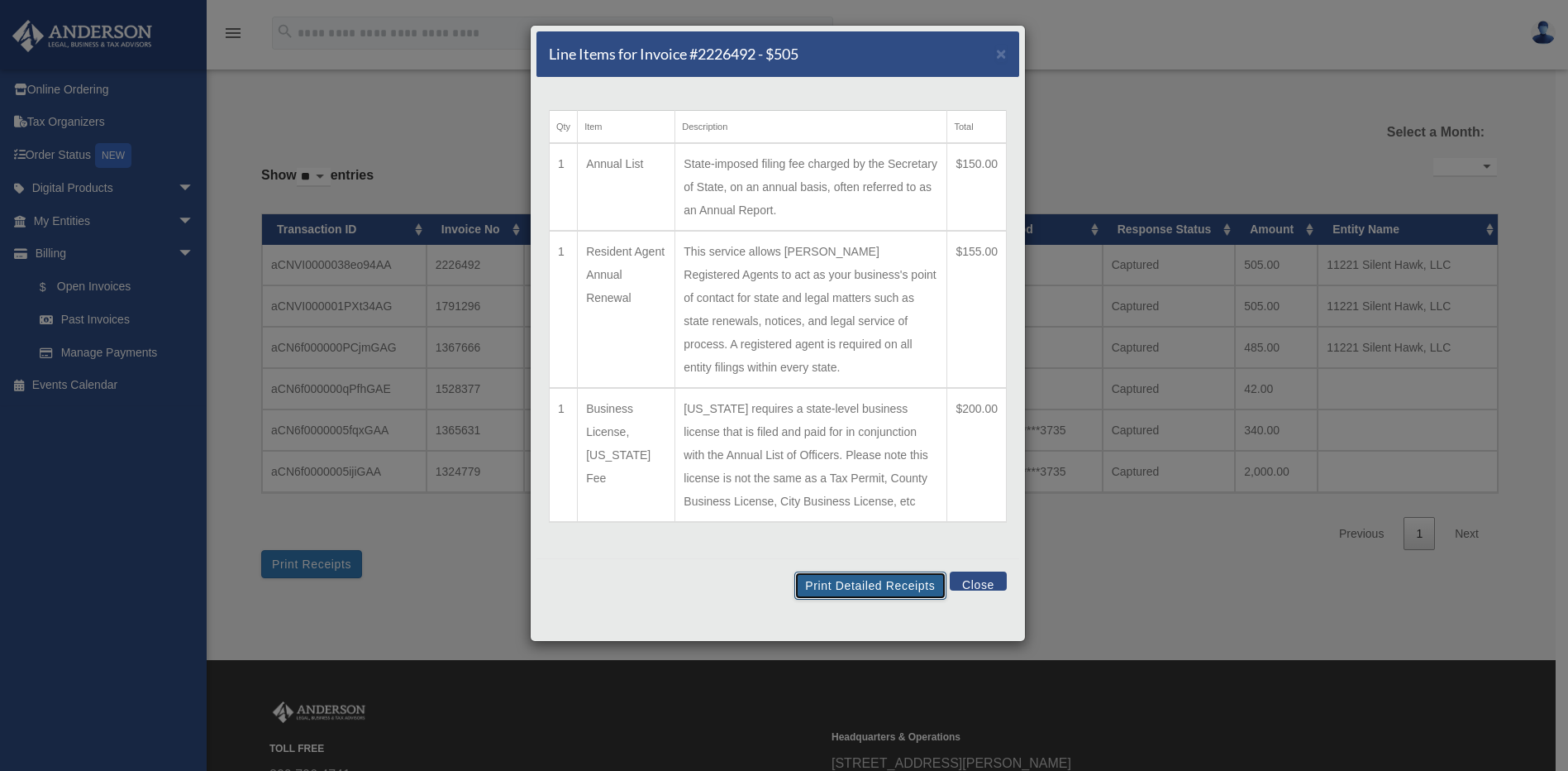
click at [835, 571] on button "Print Detailed Receipts" at bounding box center [870, 585] width 151 height 28
click at [975, 571] on button "Close" at bounding box center [979, 581] width 57 height 19
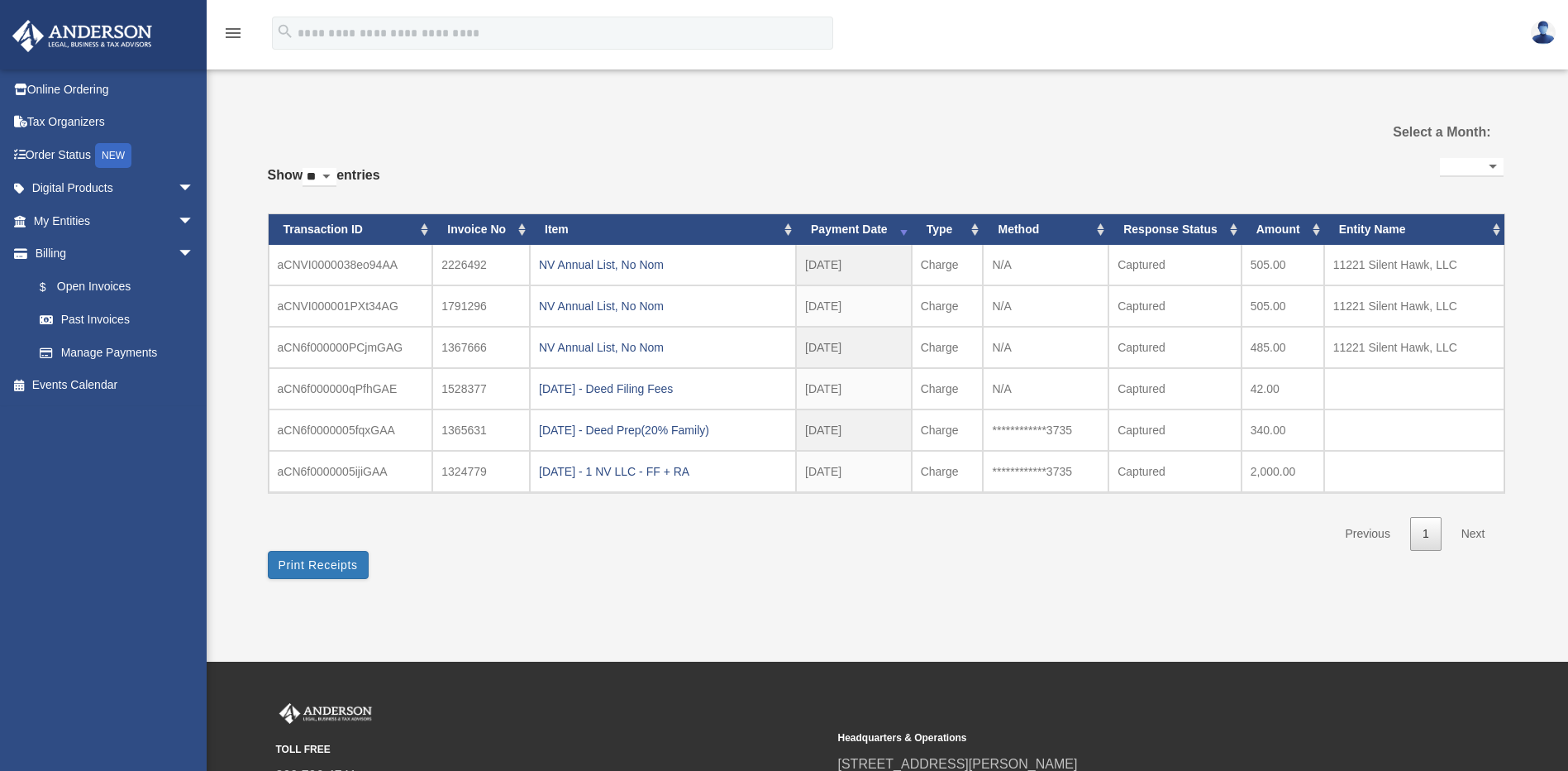
click at [1537, 28] on img at bounding box center [1543, 32] width 25 height 24
click at [1315, 133] on label "Select a Month:" at bounding box center [1400, 132] width 181 height 23
click at [236, 36] on icon "menu" at bounding box center [233, 32] width 20 height 20
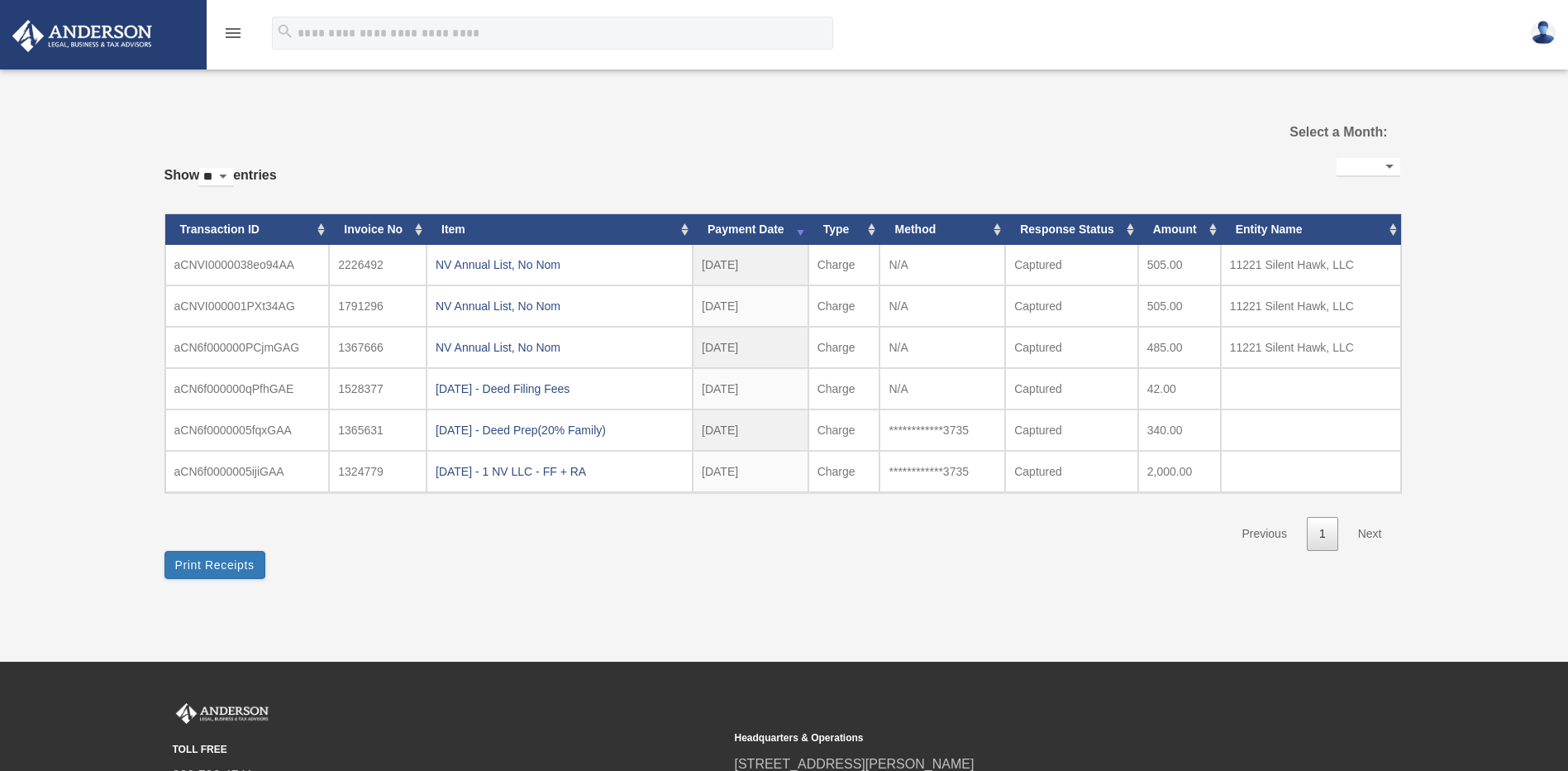
click at [1541, 28] on img at bounding box center [1543, 32] width 25 height 24
click at [1240, 112] on link "Logout" at bounding box center [1295, 110] width 165 height 33
